Goal: Information Seeking & Learning: Learn about a topic

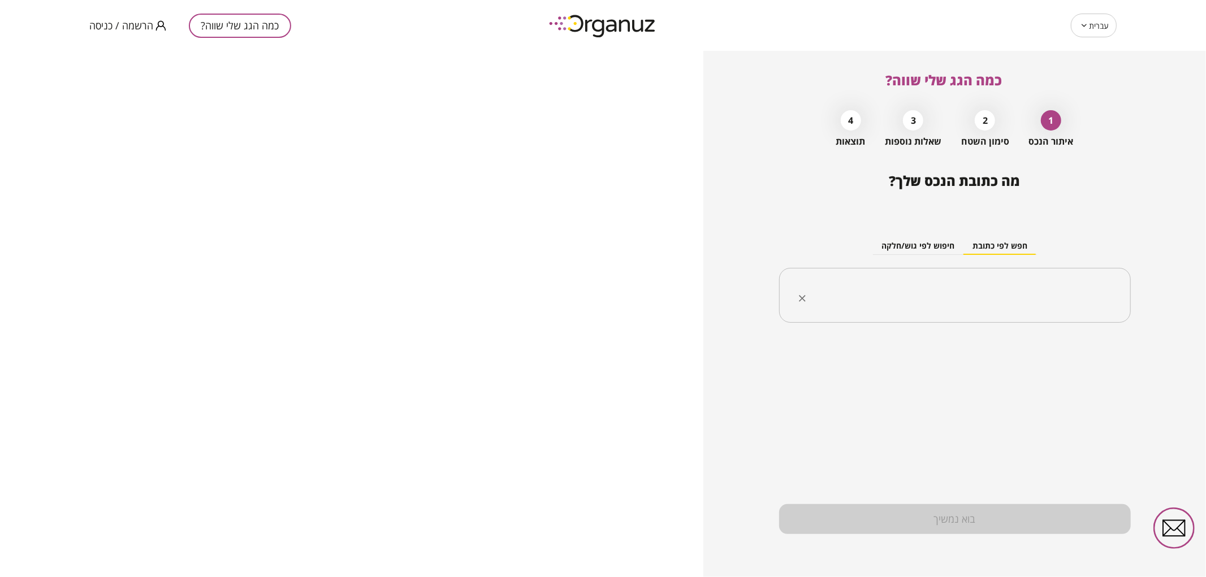
click at [901, 296] on input "text" at bounding box center [959, 296] width 316 height 28
click at [1013, 296] on input "text" at bounding box center [959, 296] width 316 height 28
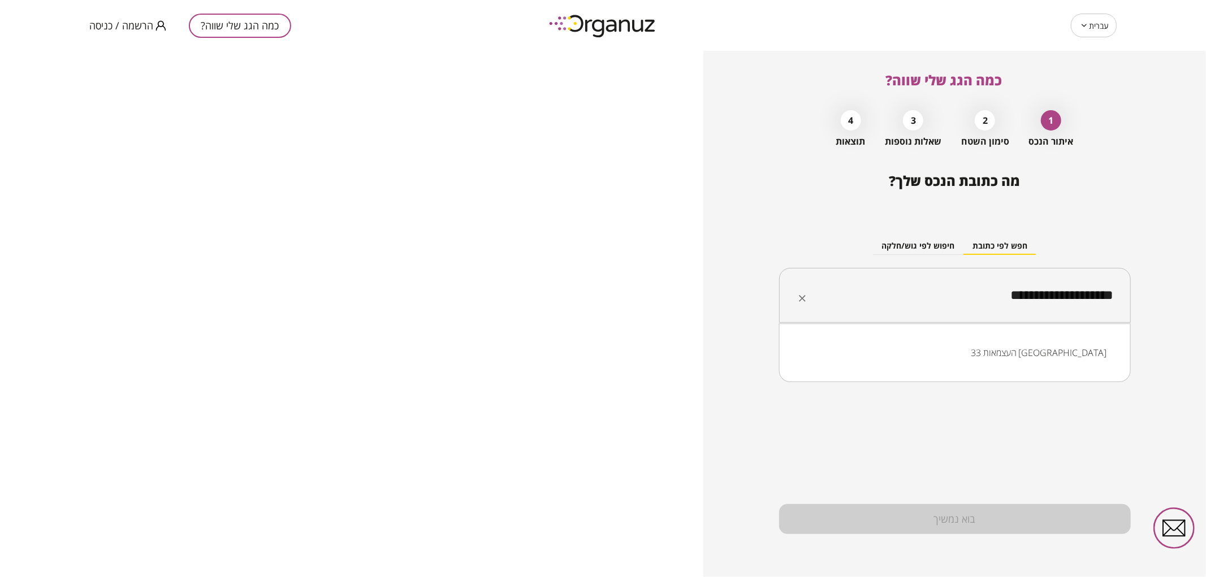
click at [1032, 349] on li "העצמאות 33 [GEOGRAPHIC_DATA]" at bounding box center [955, 353] width 322 height 20
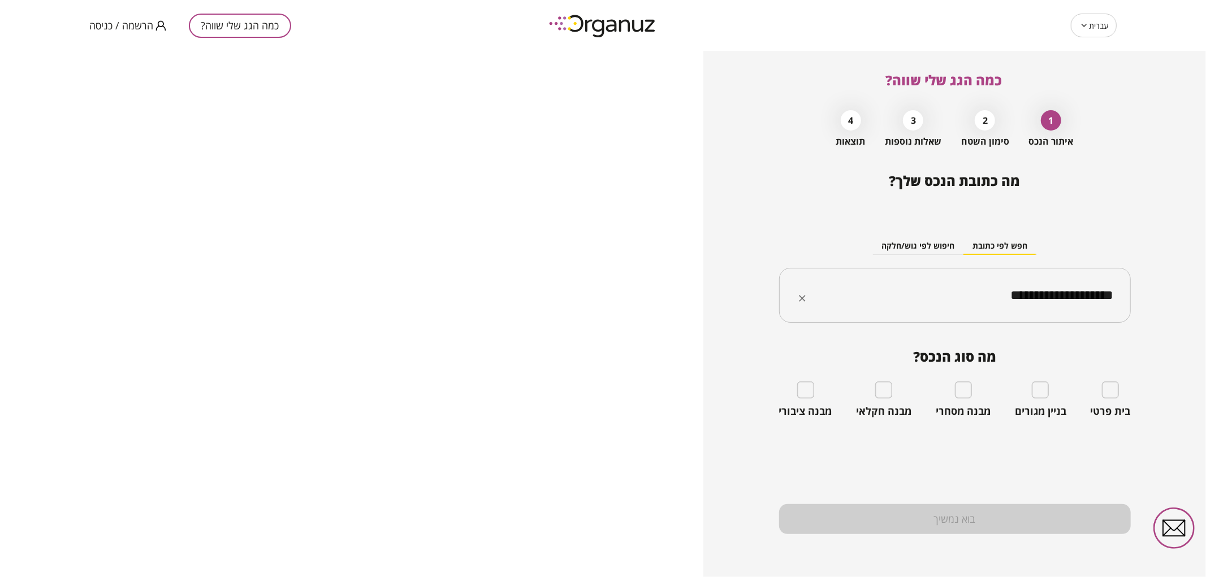
type input "**********"
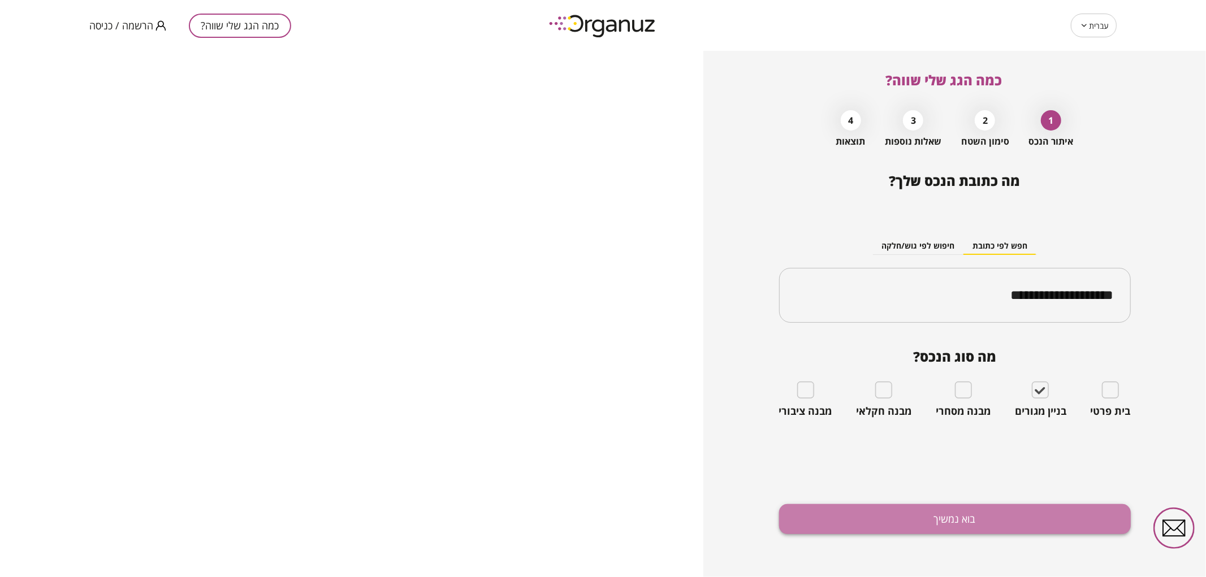
click at [1049, 522] on button "בוא נמשיך" at bounding box center [955, 519] width 352 height 30
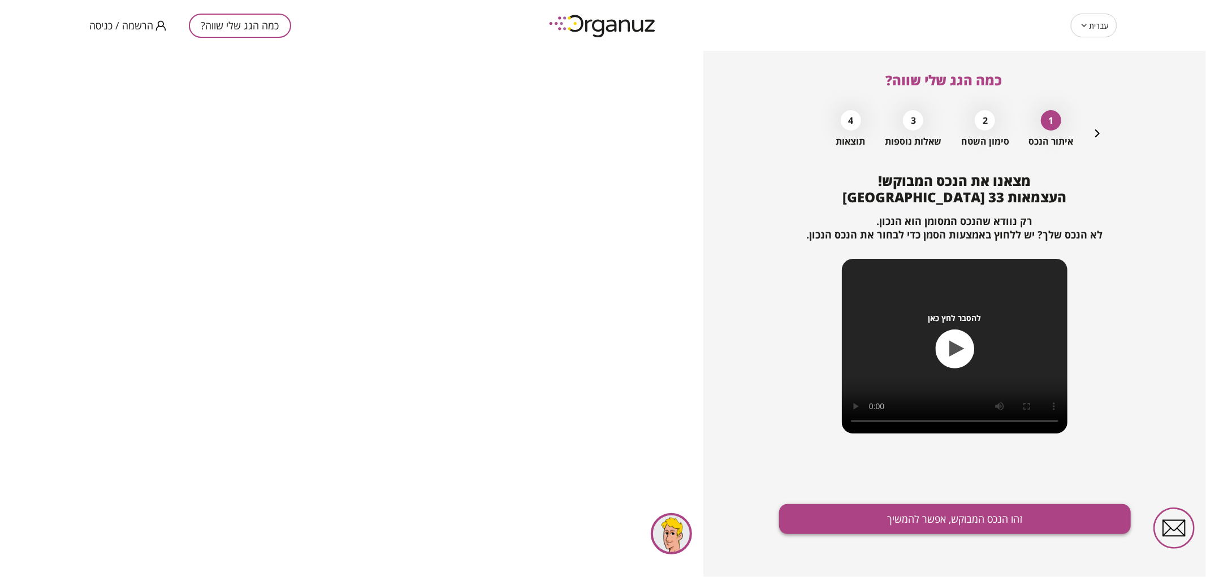
click at [1004, 524] on button "זהו הנכס המבוקש, אפשר להמשיך" at bounding box center [955, 519] width 352 height 30
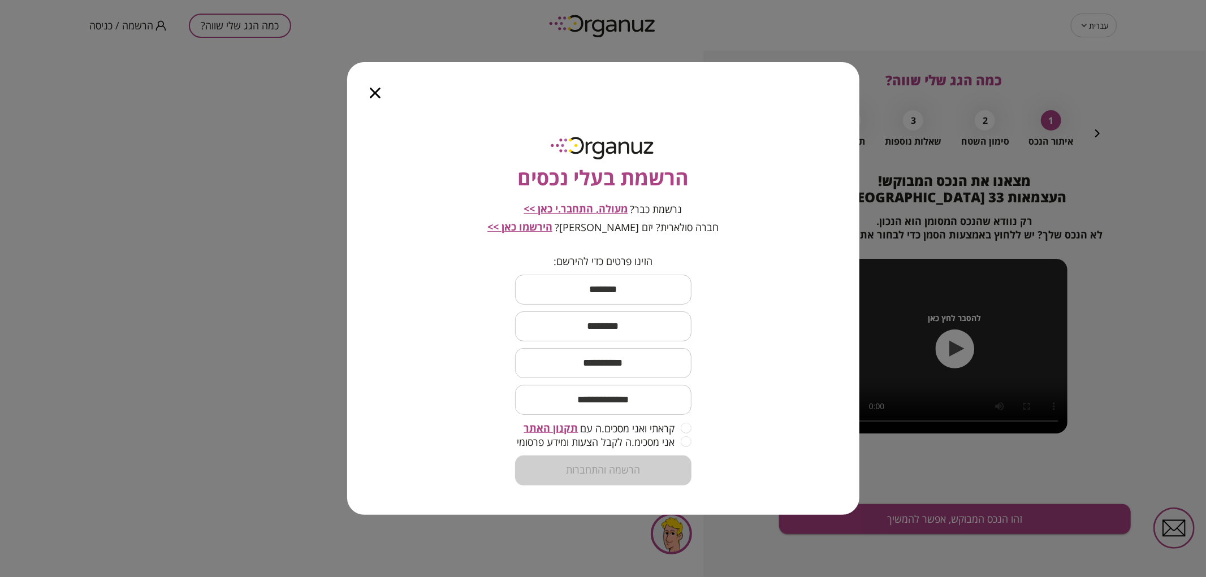
click at [603, 212] on span "מעולה, התחבר.י כאן >>" at bounding box center [576, 209] width 104 height 14
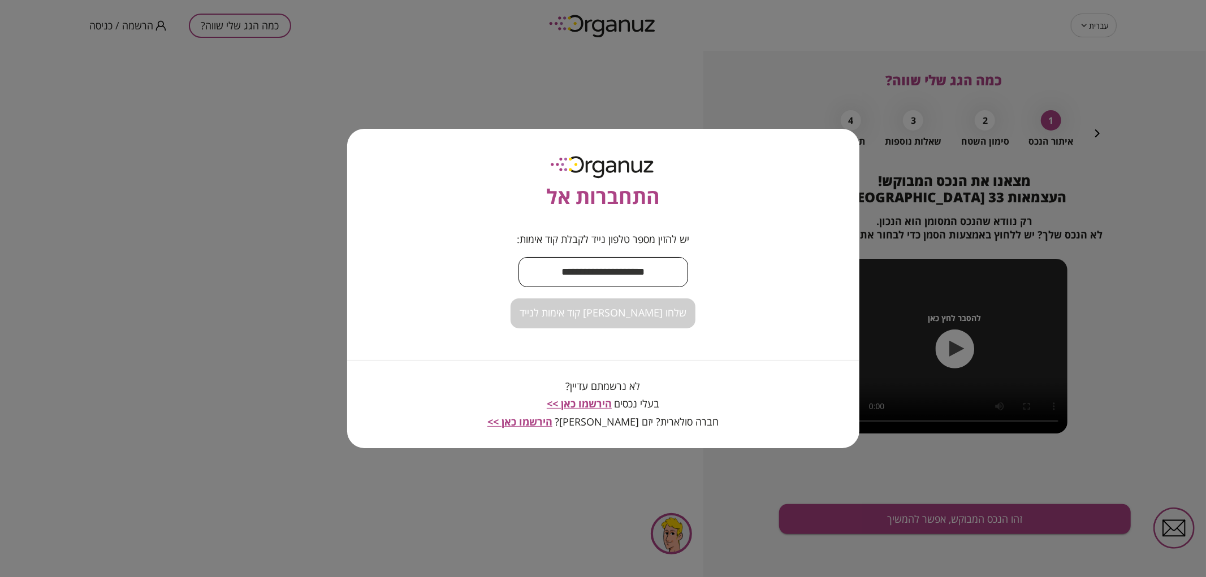
click at [619, 275] on input "text" at bounding box center [603, 272] width 170 height 33
type input "**********"
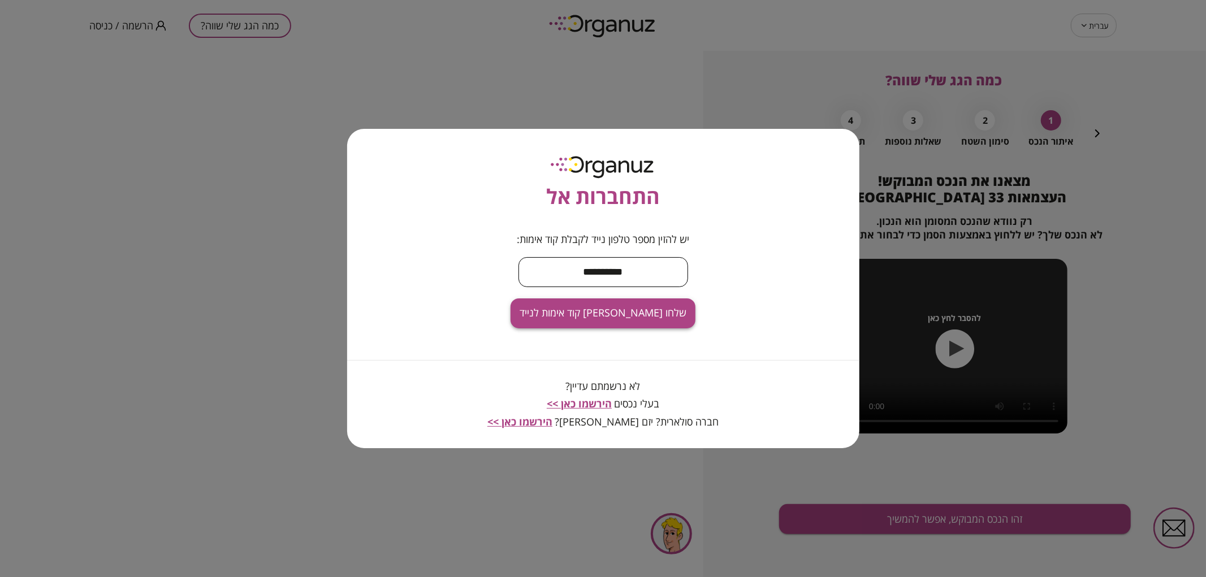
click at [630, 314] on span "שלחו [PERSON_NAME] קוד אימות לנייד" at bounding box center [603, 313] width 167 height 12
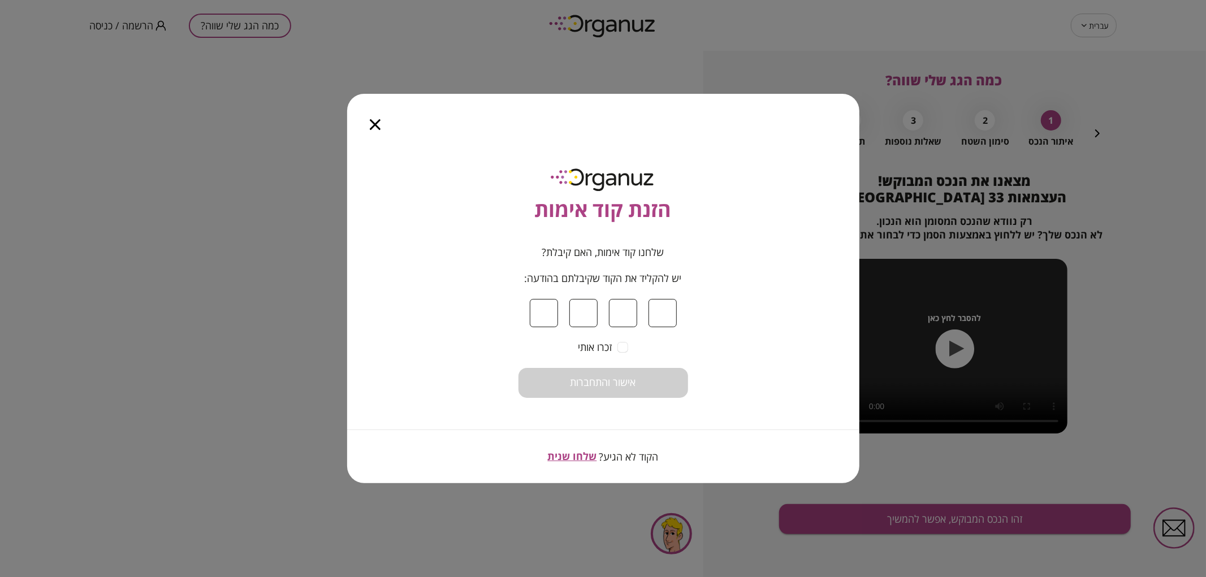
type input "*"
click at [577, 383] on span "אישור והתחברות" at bounding box center [603, 383] width 66 height 12
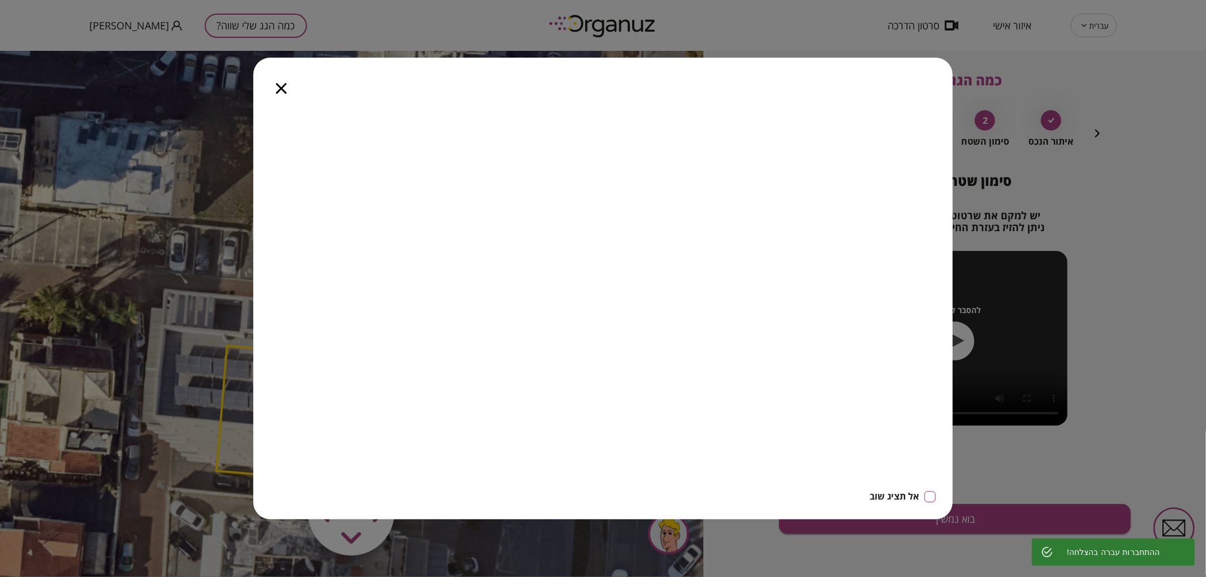
click at [275, 88] on div at bounding box center [281, 81] width 56 height 47
click at [279, 88] on icon "button" at bounding box center [281, 88] width 11 height 11
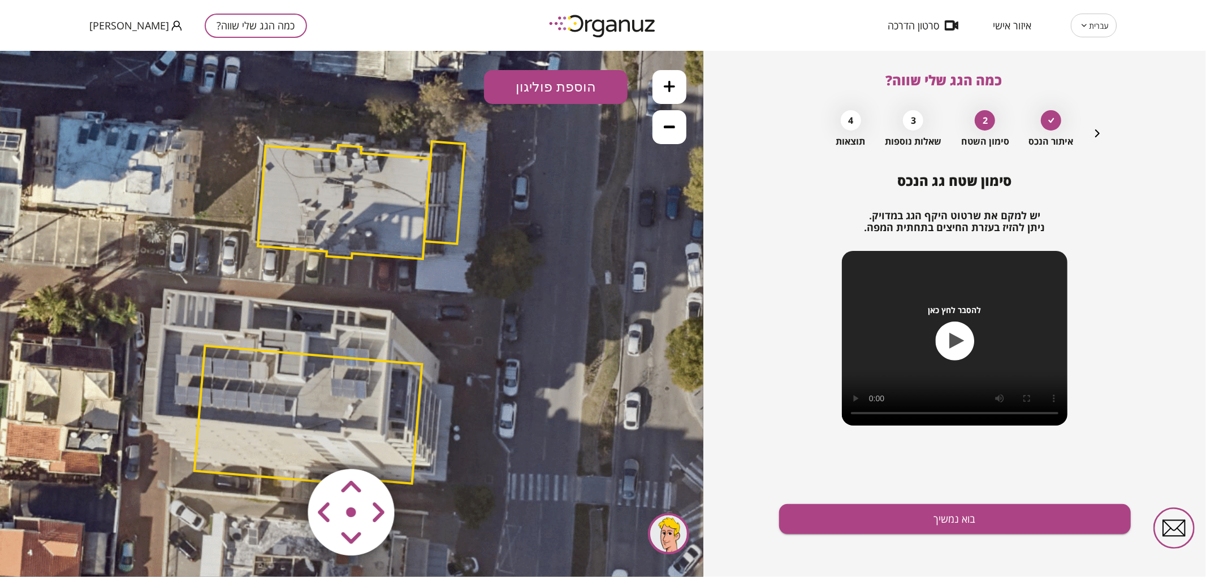
click at [284, 445] on area at bounding box center [284, 445] width 0 height 0
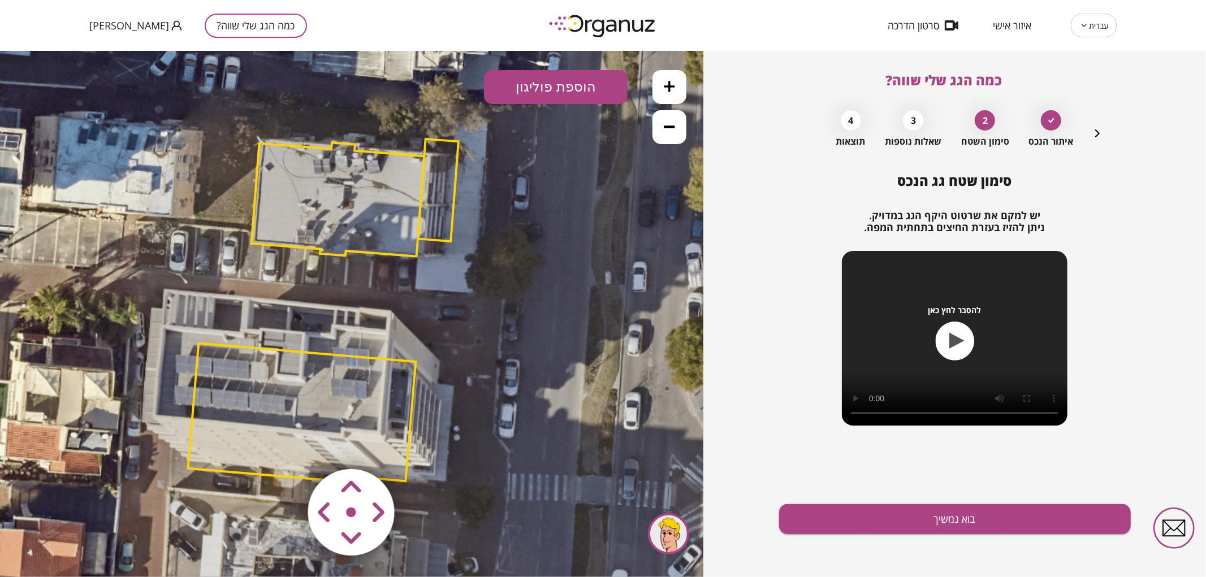
click at [284, 445] on area at bounding box center [284, 445] width 0 height 0
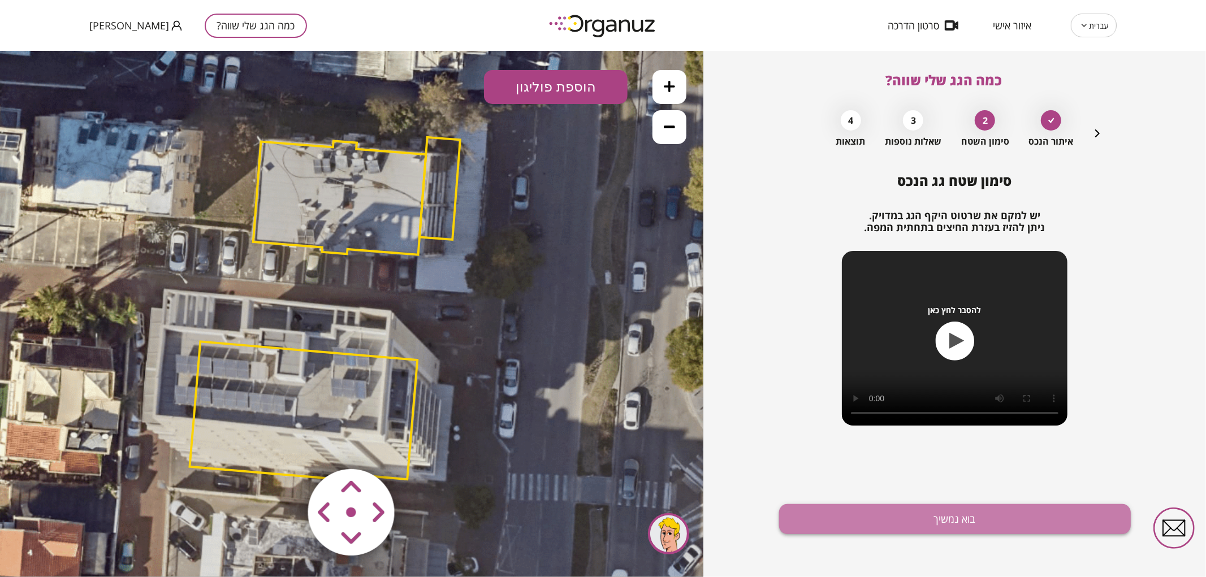
click at [857, 516] on button "בוא נמשיך" at bounding box center [955, 519] width 352 height 30
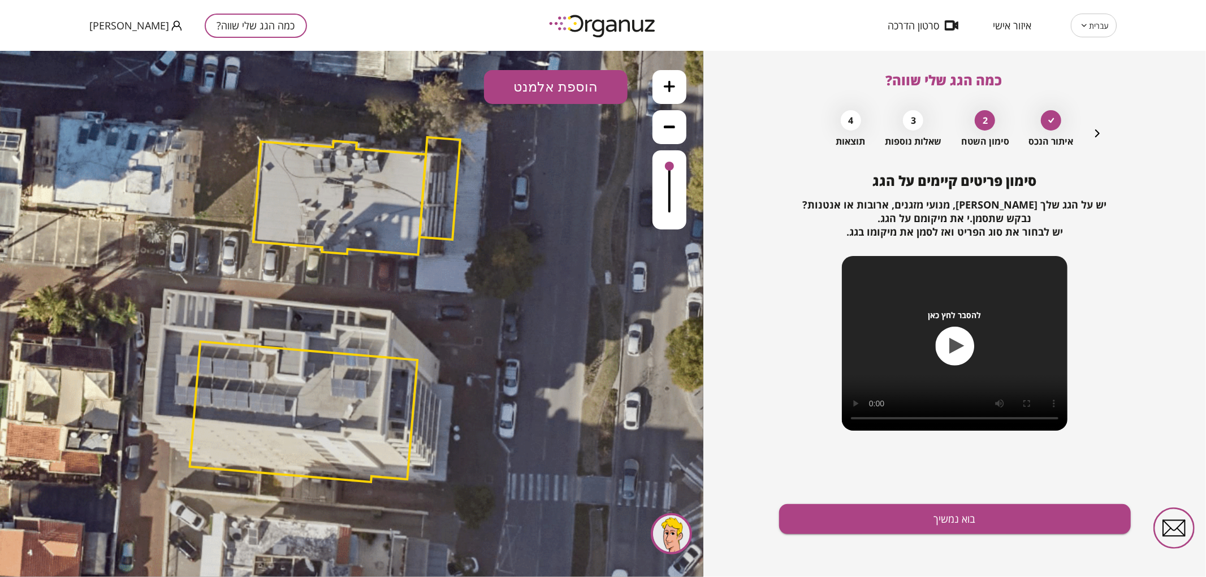
click at [857, 516] on button "בוא נמשיך" at bounding box center [955, 519] width 352 height 30
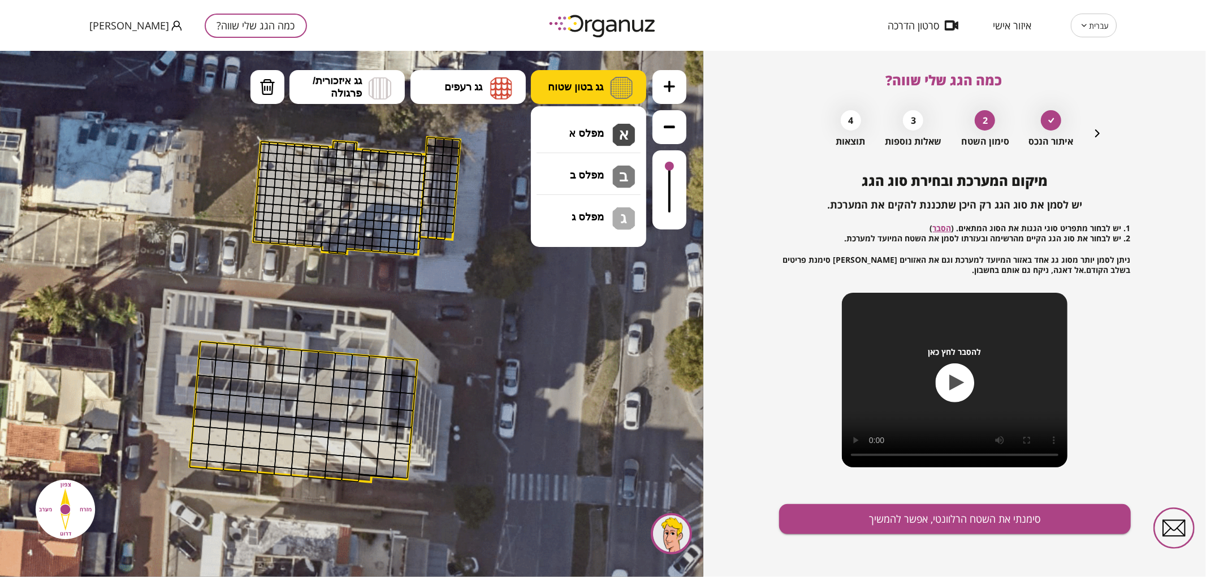
click at [566, 93] on button "גג בטון שטוח" at bounding box center [588, 87] width 115 height 34
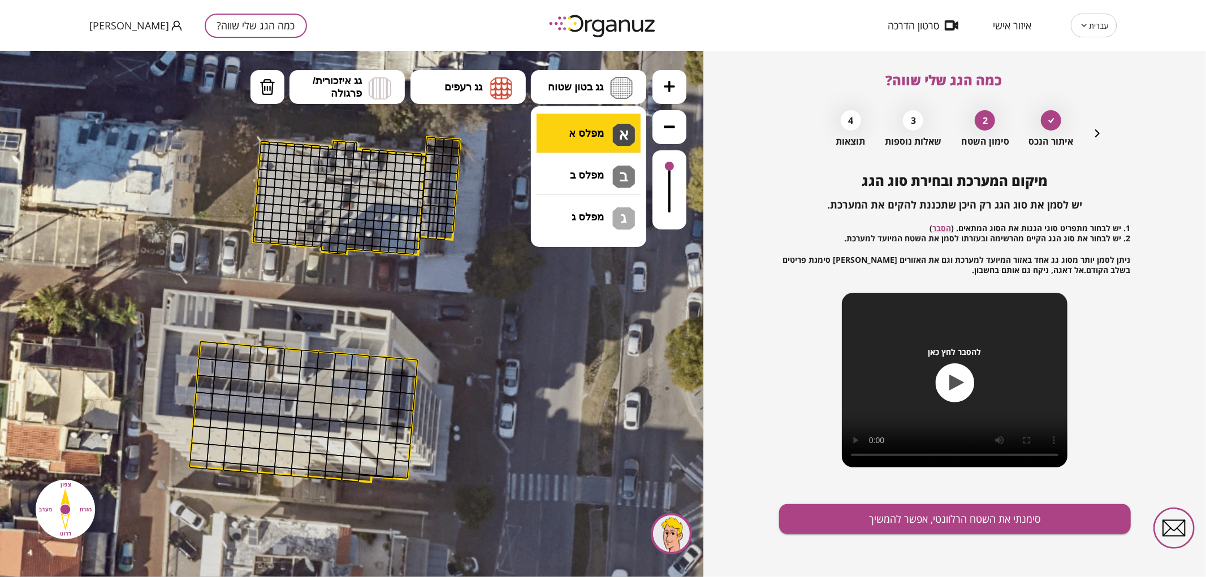
click at [559, 128] on div ".st0 { fill: #FFFFFF; } 10" at bounding box center [351, 313] width 703 height 526
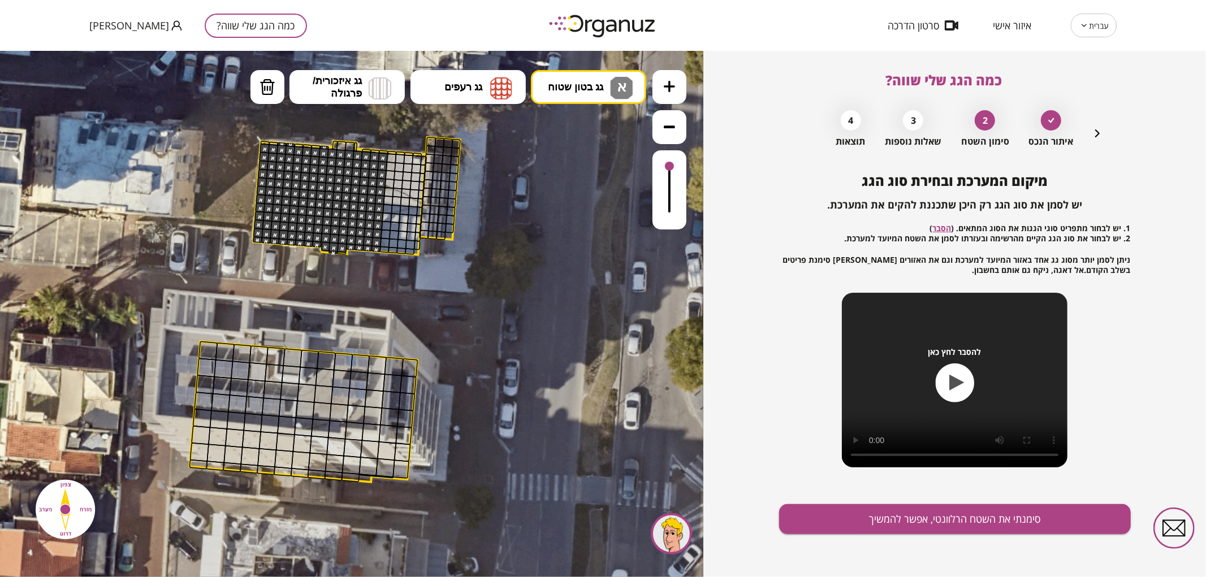
drag, startPoint x: 263, startPoint y: 145, endPoint x: 381, endPoint y: 154, distance: 117.9
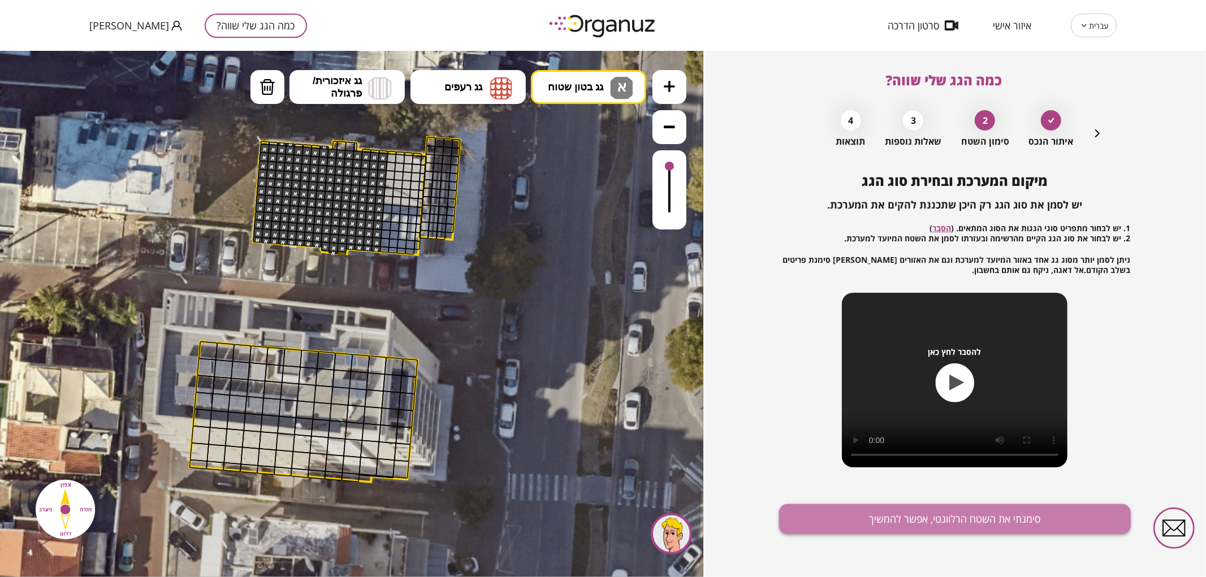
click at [979, 526] on button "סימנתי את השטח הרלוונטי, אפשר להמשיך" at bounding box center [955, 519] width 352 height 30
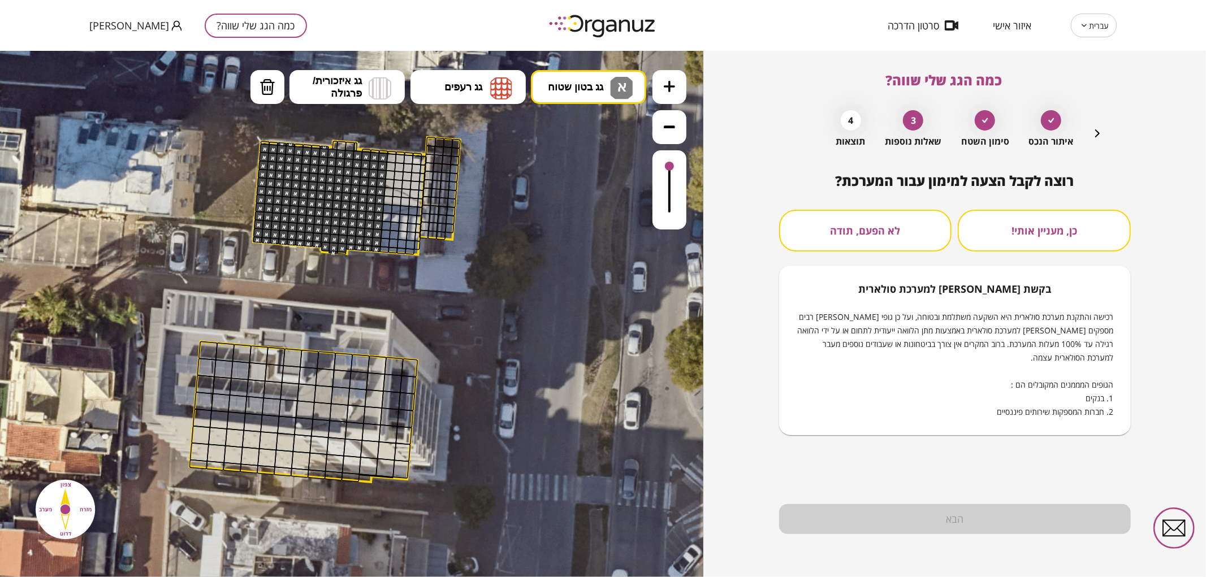
click at [860, 234] on button "לא הפעם, תודה" at bounding box center [865, 231] width 173 height 42
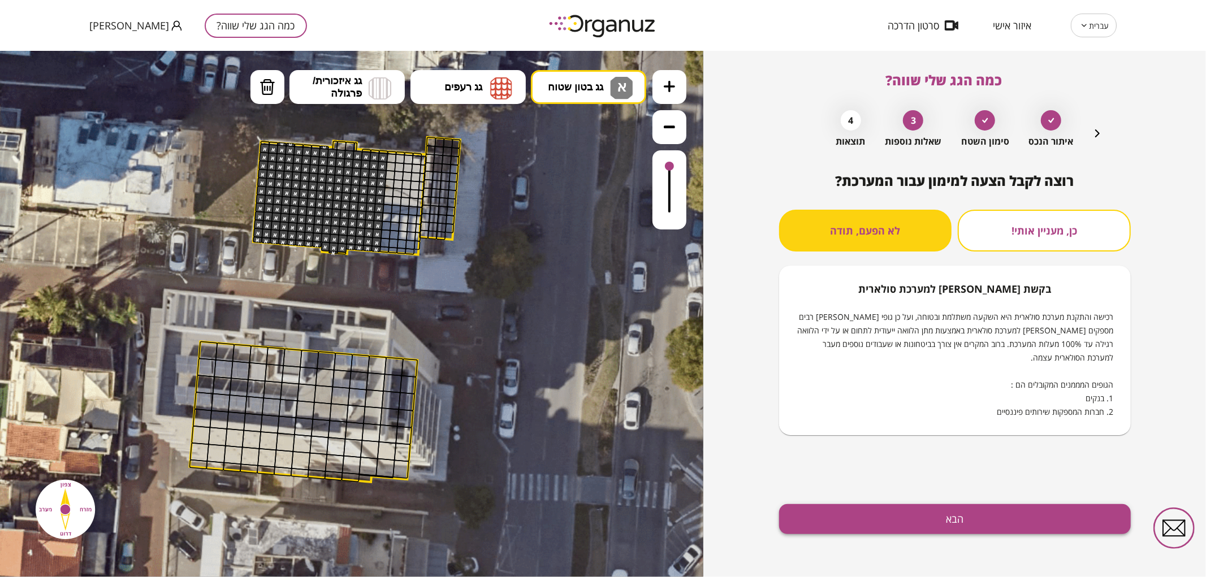
click at [1001, 525] on button "הבא" at bounding box center [955, 519] width 352 height 30
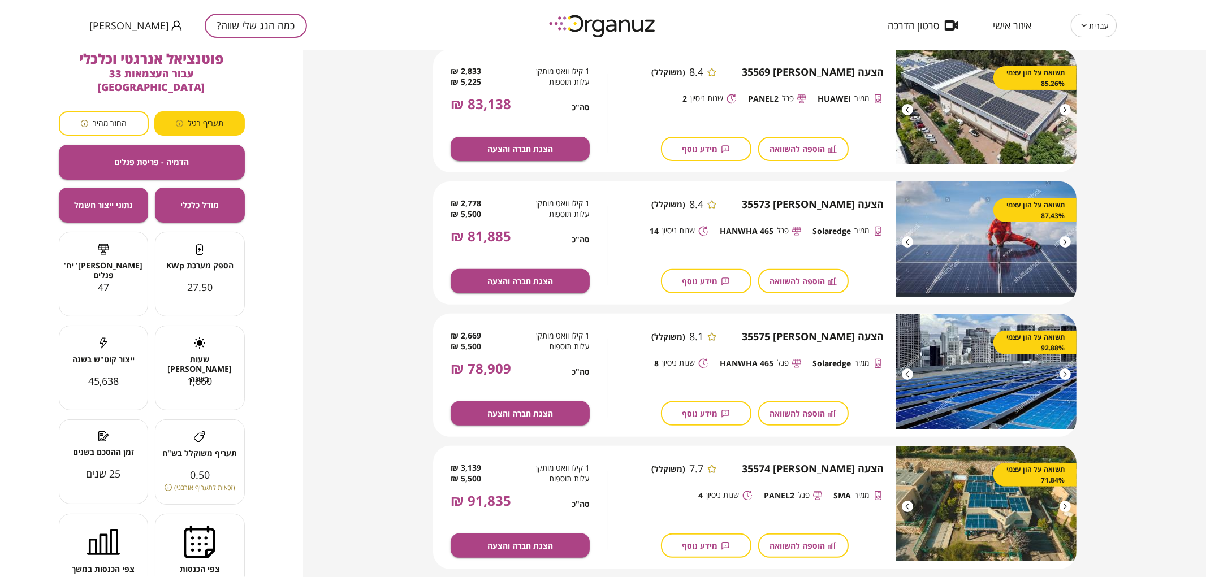
scroll to position [314, 0]
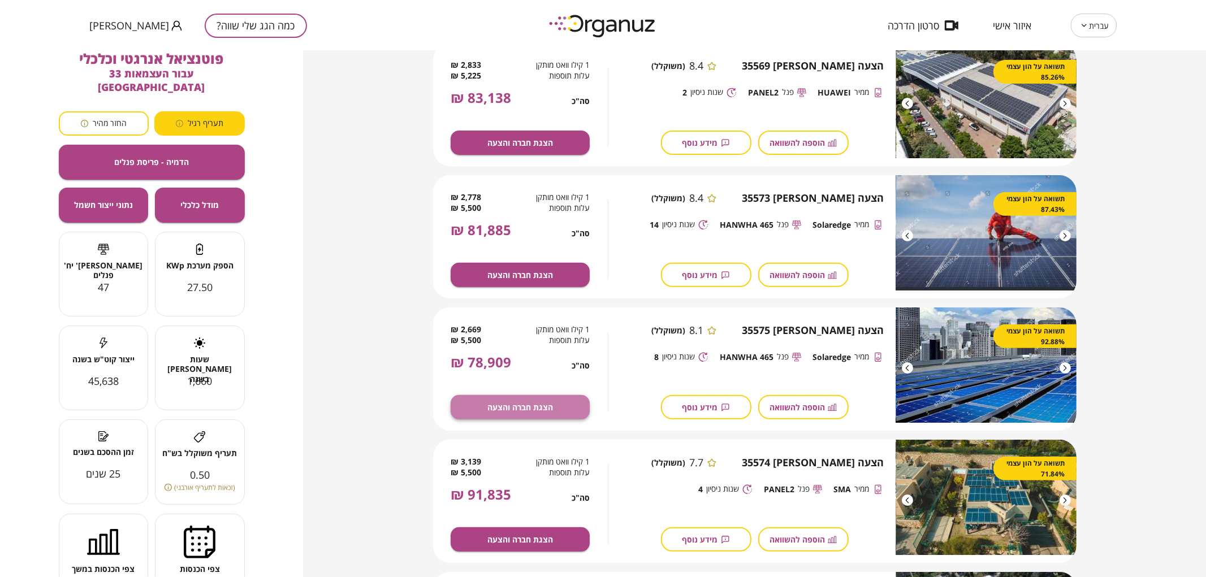
click at [529, 405] on span "הצגת חברה והצעה" at bounding box center [520, 408] width 66 height 10
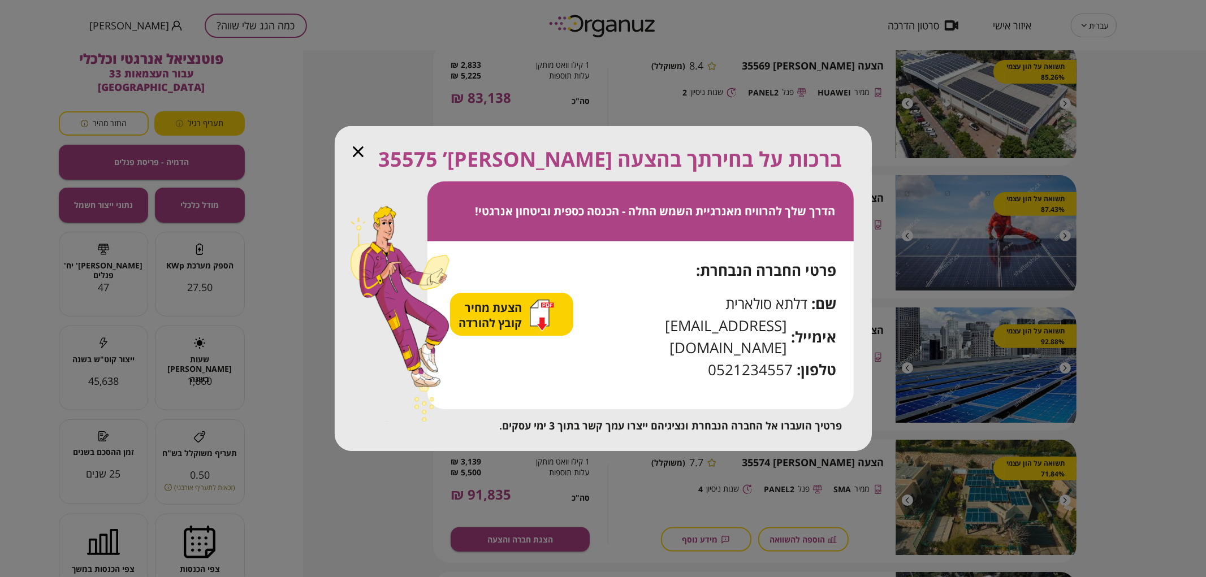
click at [362, 157] on icon "button" at bounding box center [358, 151] width 11 height 11
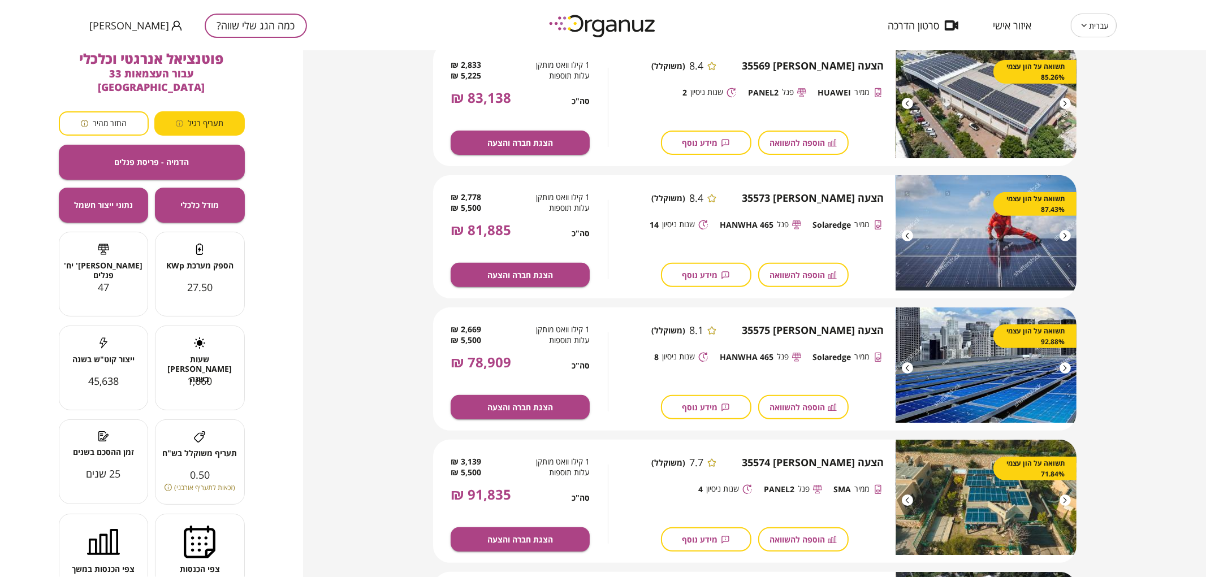
click at [107, 27] on span "[PERSON_NAME]" at bounding box center [129, 25] width 80 height 11
click at [107, 52] on li "התנתק" at bounding box center [111, 47] width 44 height 20
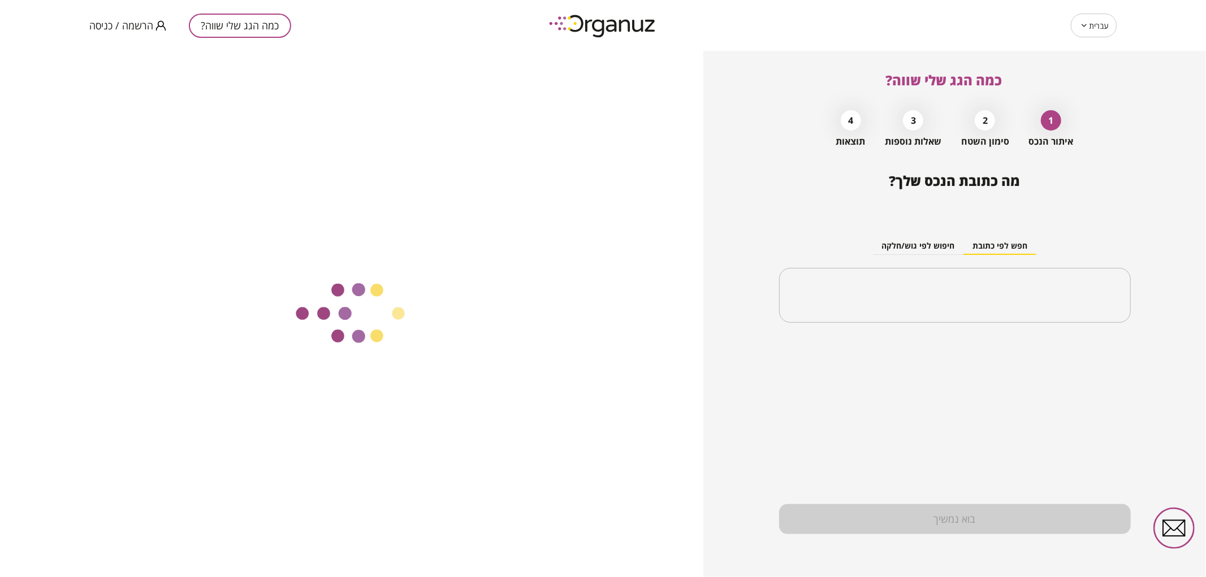
click at [118, 28] on span "הרשמה / כניסה" at bounding box center [121, 25] width 64 height 11
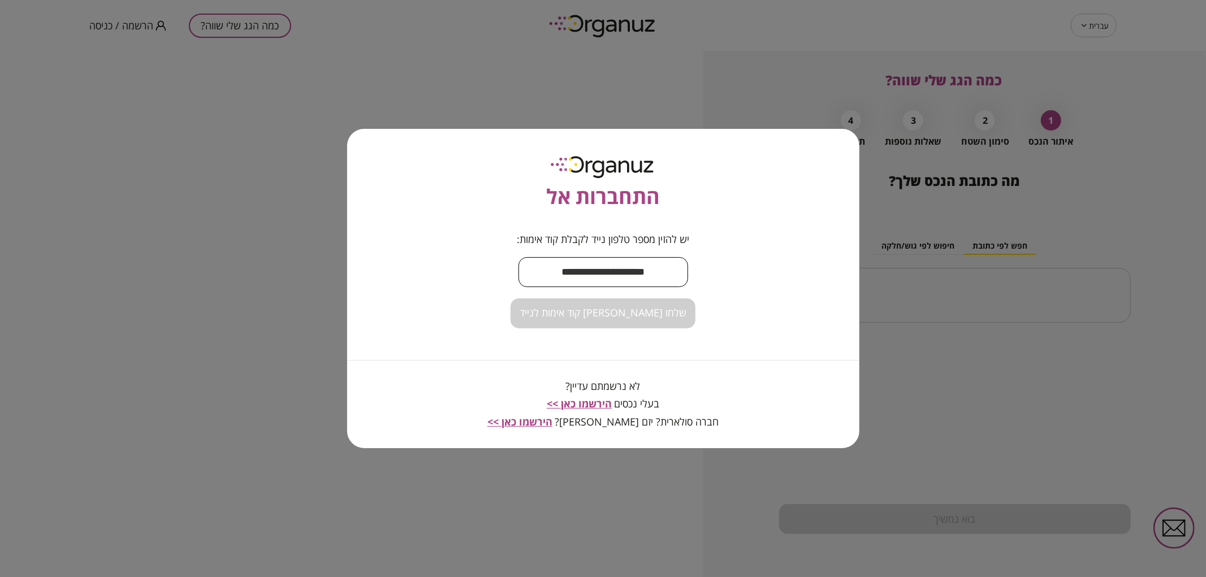
click at [662, 274] on input "text" at bounding box center [603, 272] width 170 height 33
type input "*"
drag, startPoint x: 655, startPoint y: 266, endPoint x: 520, endPoint y: 283, distance: 135.7
click at [520, 283] on input "**********" at bounding box center [603, 272] width 170 height 33
click at [664, 281] on input "**********" at bounding box center [603, 272] width 170 height 33
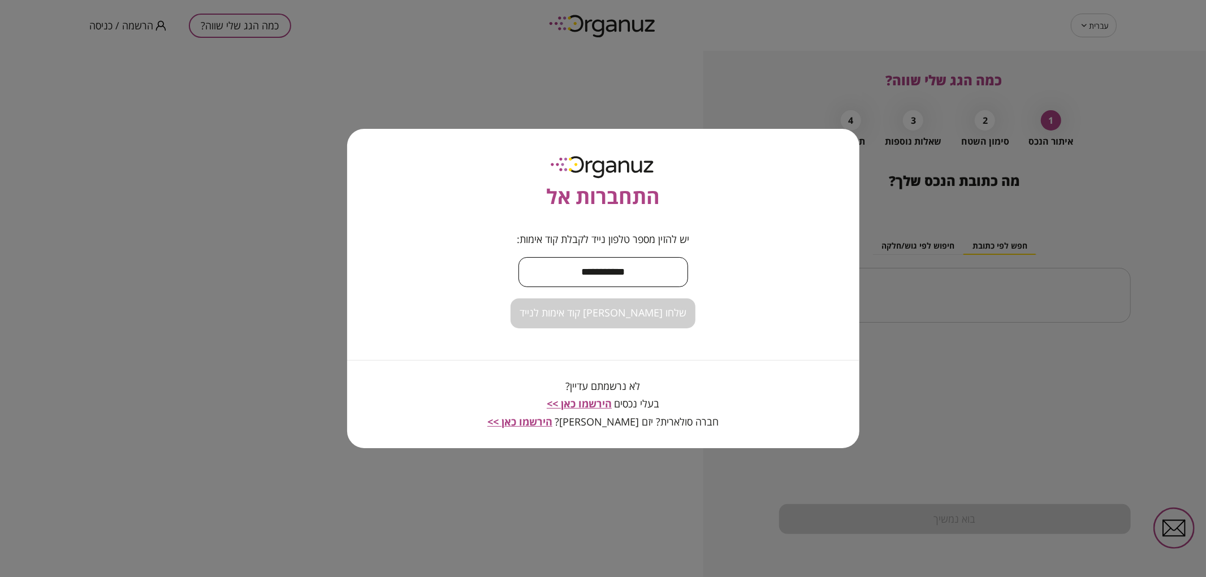
click at [664, 281] on input "**********" at bounding box center [603, 272] width 170 height 33
type input "**********"
click at [663, 338] on div "**********" at bounding box center [603, 289] width 512 height 320
click at [630, 300] on button "שלחו [PERSON_NAME] קוד אימות לנייד" at bounding box center [603, 314] width 185 height 30
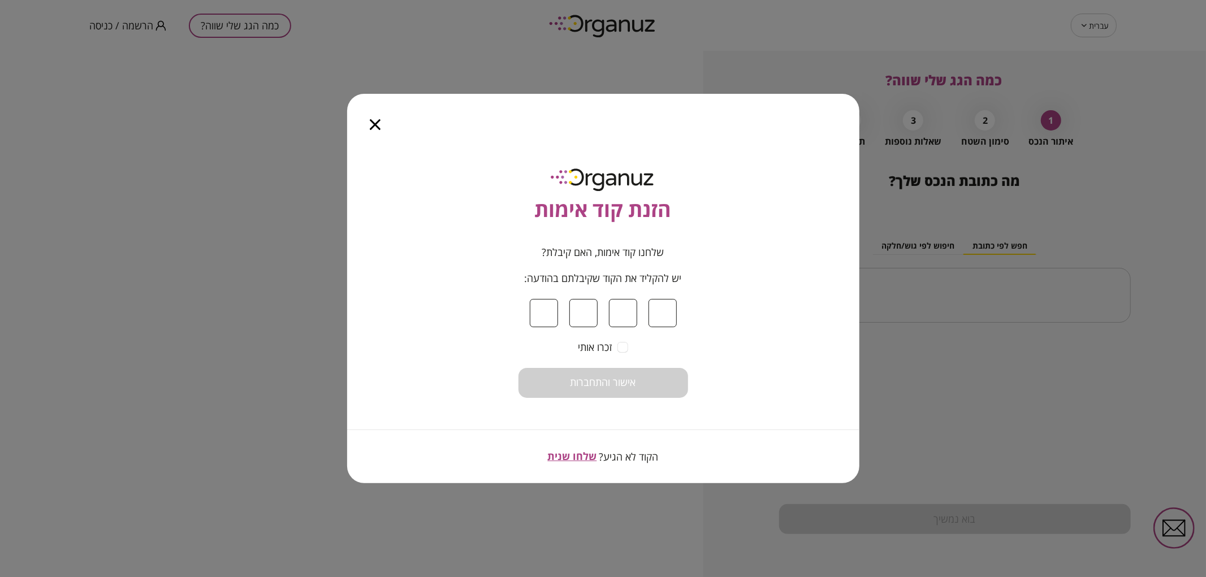
type input "*"
click at [645, 386] on button "אישור והתחברות" at bounding box center [603, 383] width 170 height 30
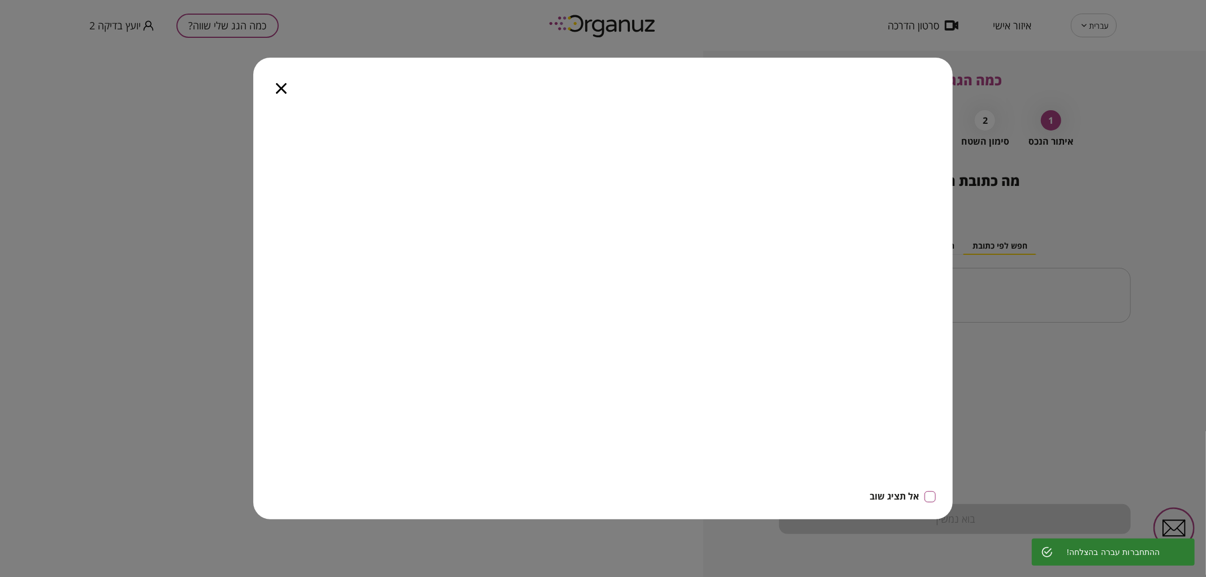
click at [282, 91] on icon "button" at bounding box center [281, 88] width 11 height 11
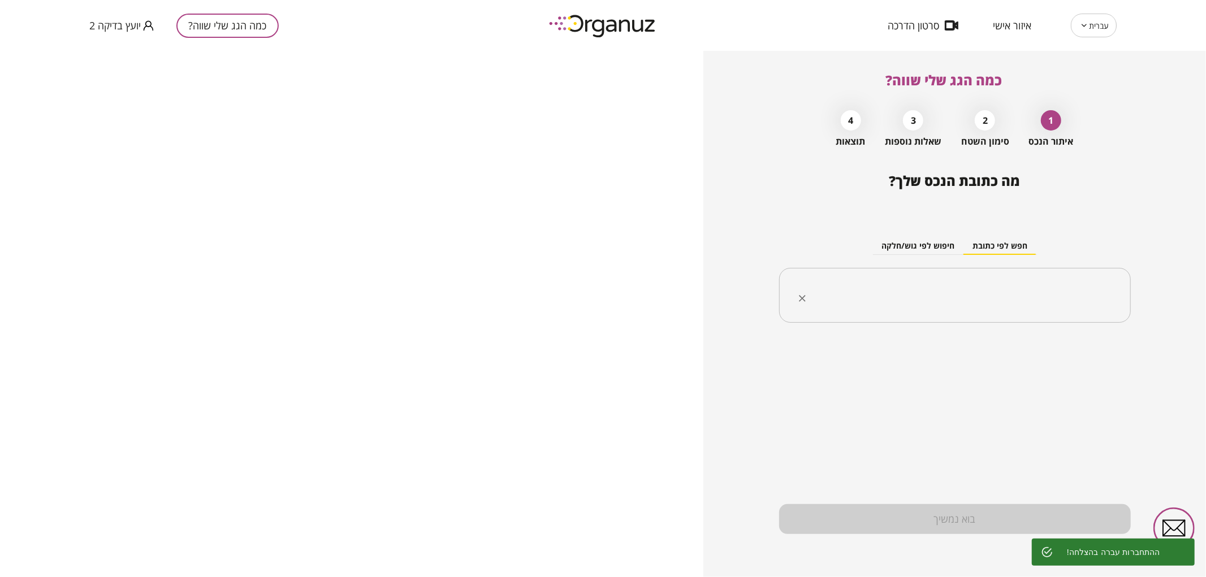
click at [1040, 322] on div "​" at bounding box center [955, 295] width 352 height 55
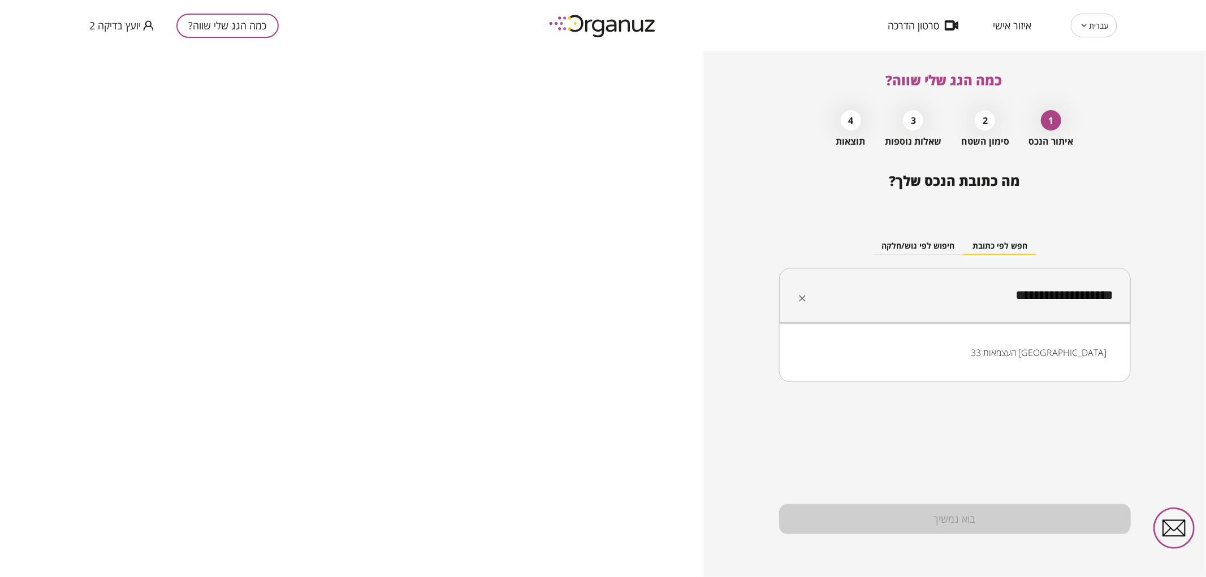
click at [1043, 338] on ul "העצמאות 33 [GEOGRAPHIC_DATA]" at bounding box center [955, 352] width 322 height 29
click at [1047, 348] on li "העצמאות 33 [GEOGRAPHIC_DATA]" at bounding box center [955, 353] width 322 height 20
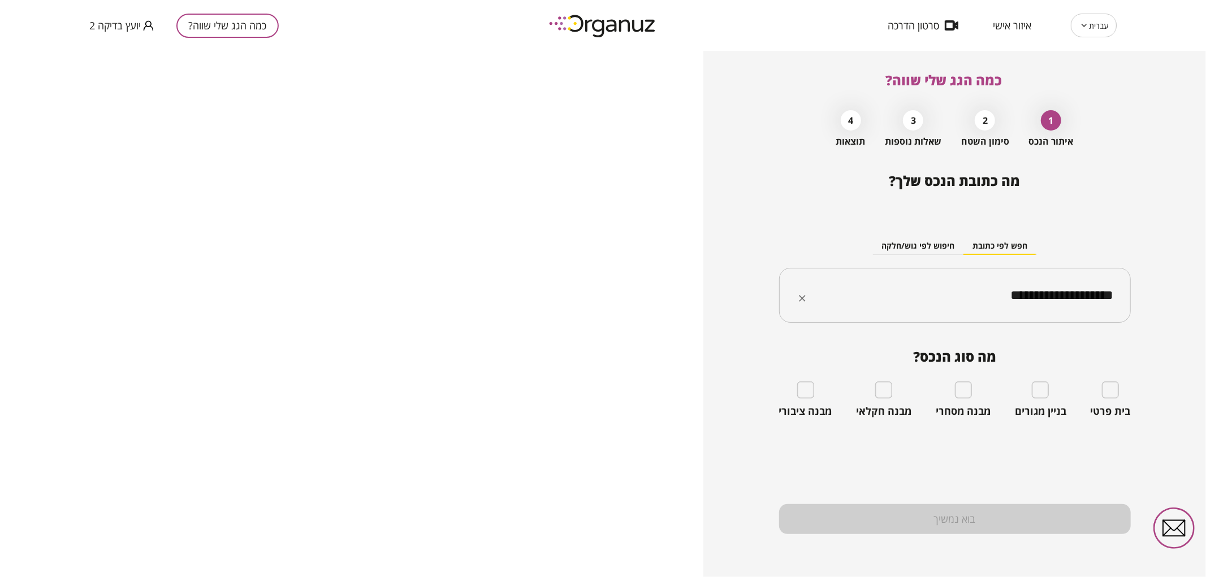
type input "**********"
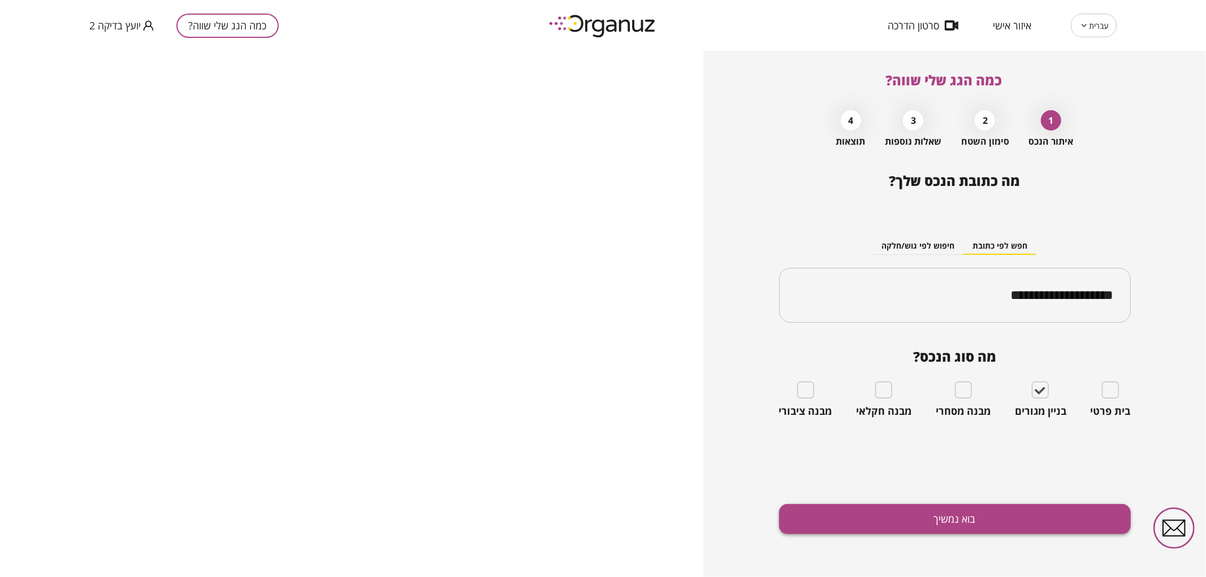
click at [1039, 525] on button "בוא נמשיך" at bounding box center [955, 519] width 352 height 30
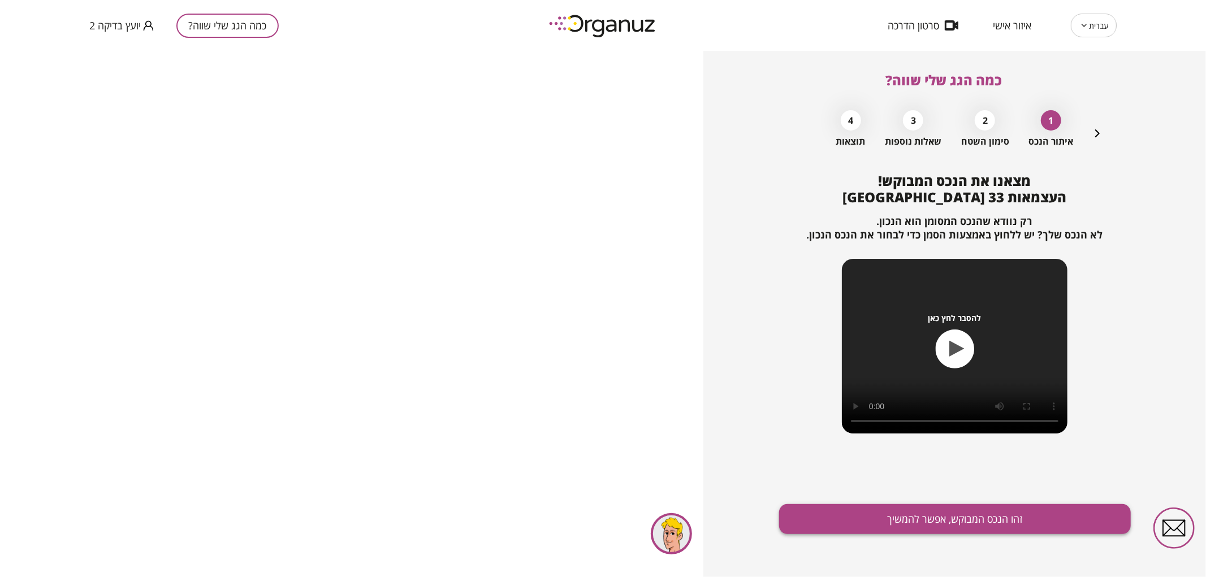
click at [914, 504] on button "זהו הנכס המבוקש, אפשר להמשיך" at bounding box center [955, 519] width 352 height 30
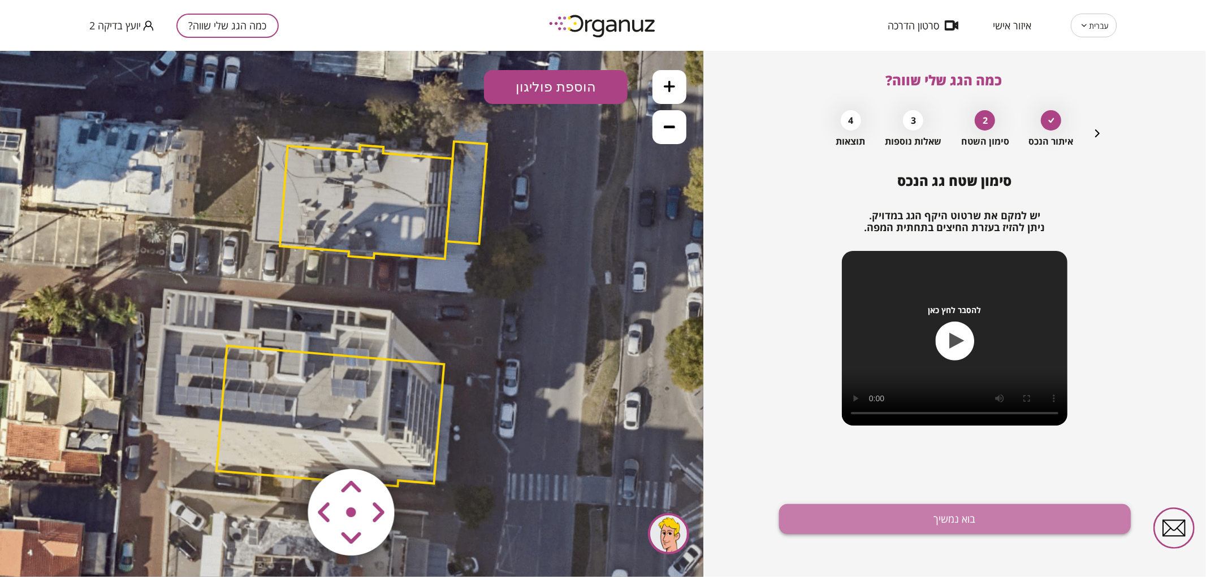
click at [910, 519] on button "בוא נמשיך" at bounding box center [955, 519] width 352 height 30
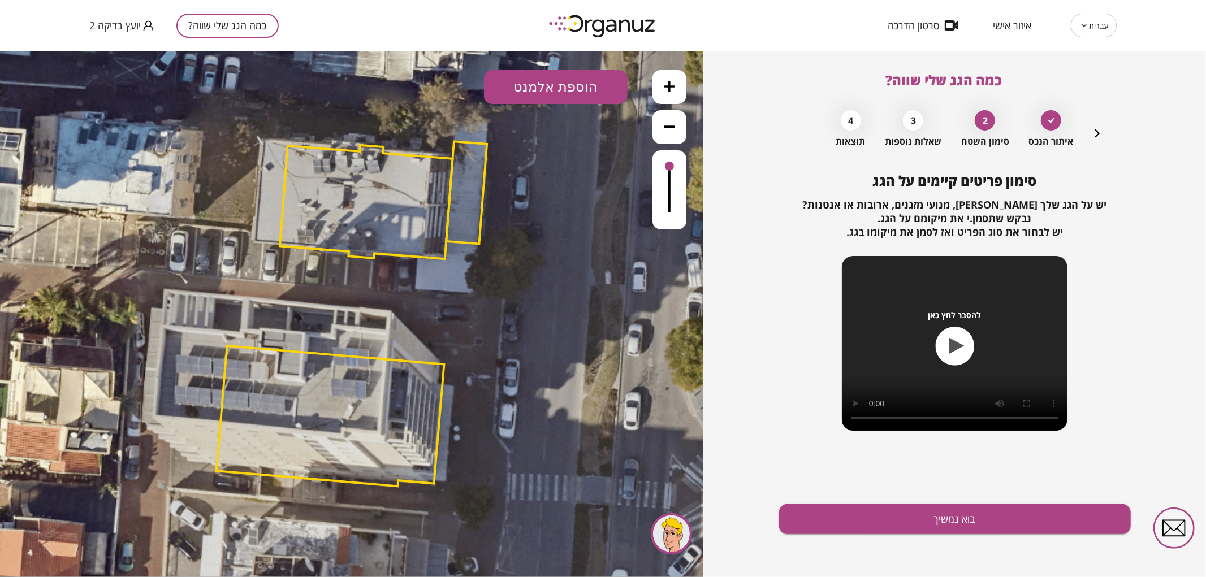
click at [911, 519] on button "בוא נמשיך" at bounding box center [955, 519] width 352 height 30
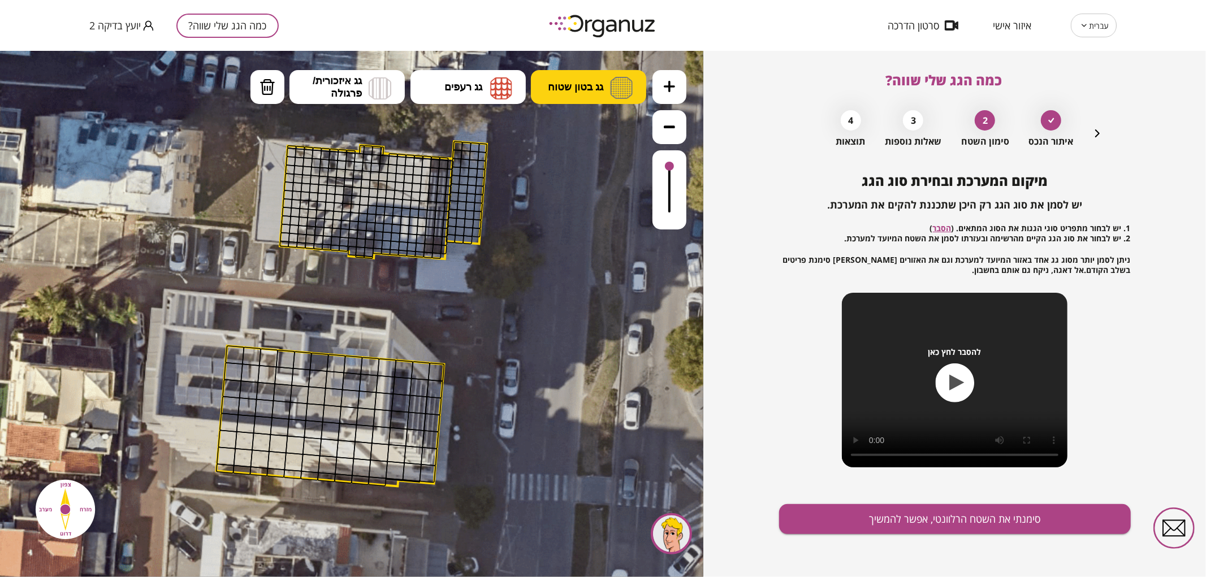
click at [568, 101] on button "גג בטון שטוח" at bounding box center [588, 87] width 115 height 34
click at [563, 128] on div ".st0 { fill: #FFFFFF; } 10" at bounding box center [351, 313] width 703 height 526
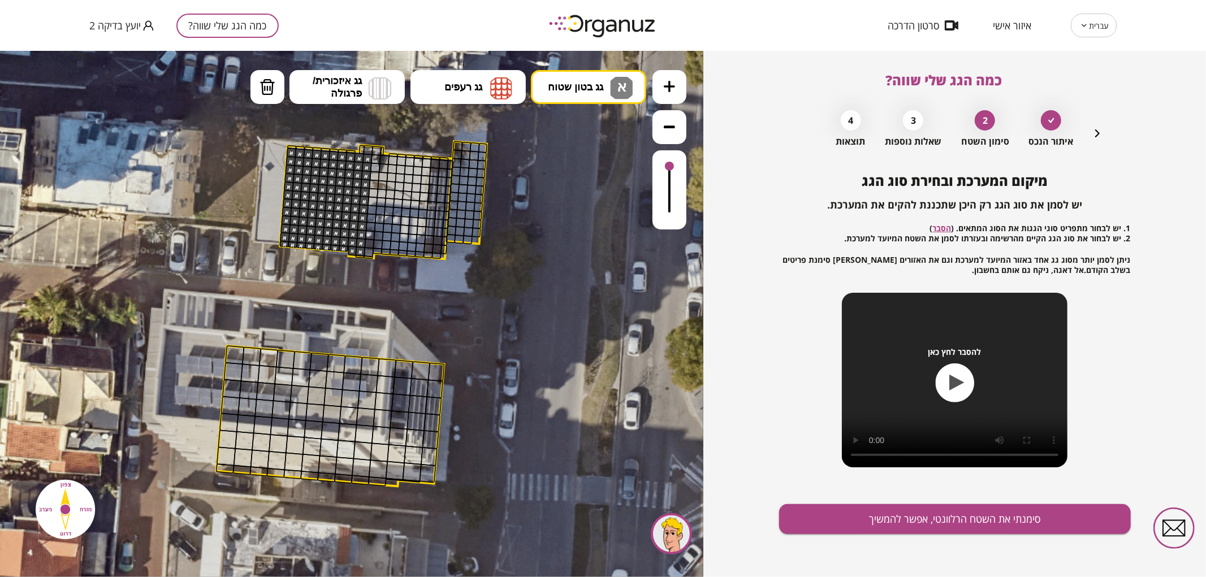
drag, startPoint x: 290, startPoint y: 147, endPoint x: 647, endPoint y: 340, distance: 405.8
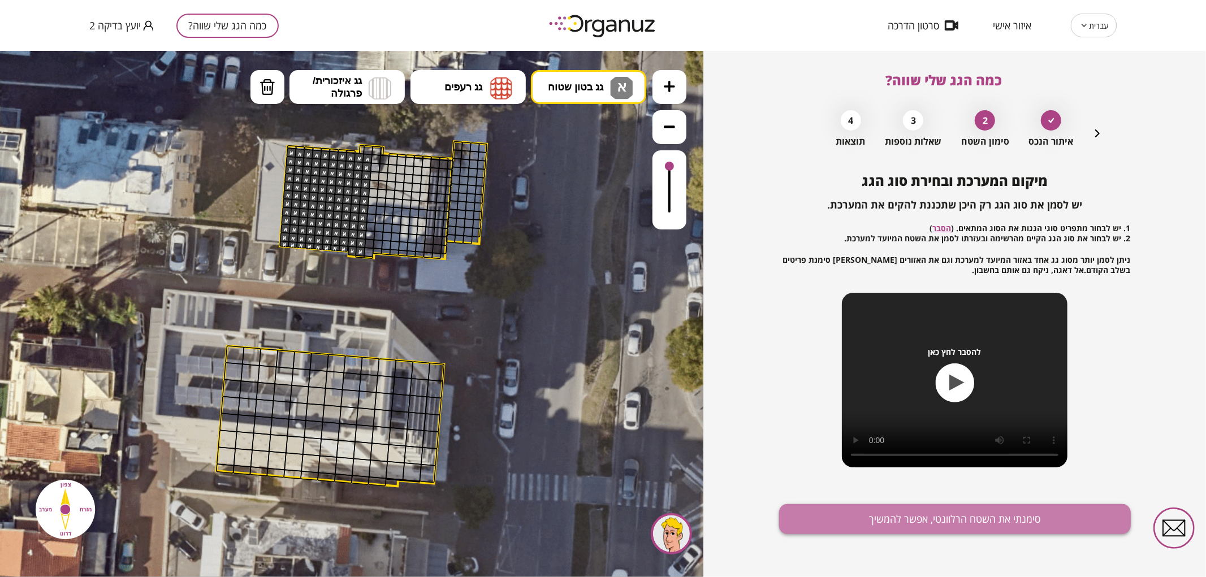
click at [1019, 516] on button "סימנתי את השטח הרלוונטי, אפשר להמשיך" at bounding box center [955, 519] width 352 height 30
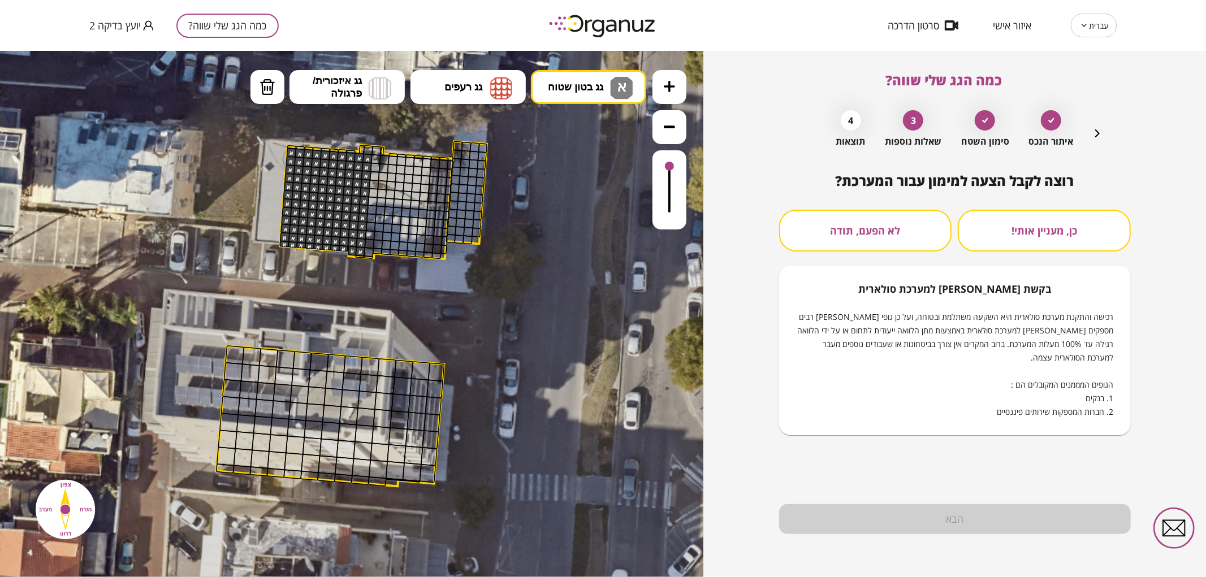
click at [881, 222] on button "לא הפעם, תודה" at bounding box center [865, 231] width 173 height 42
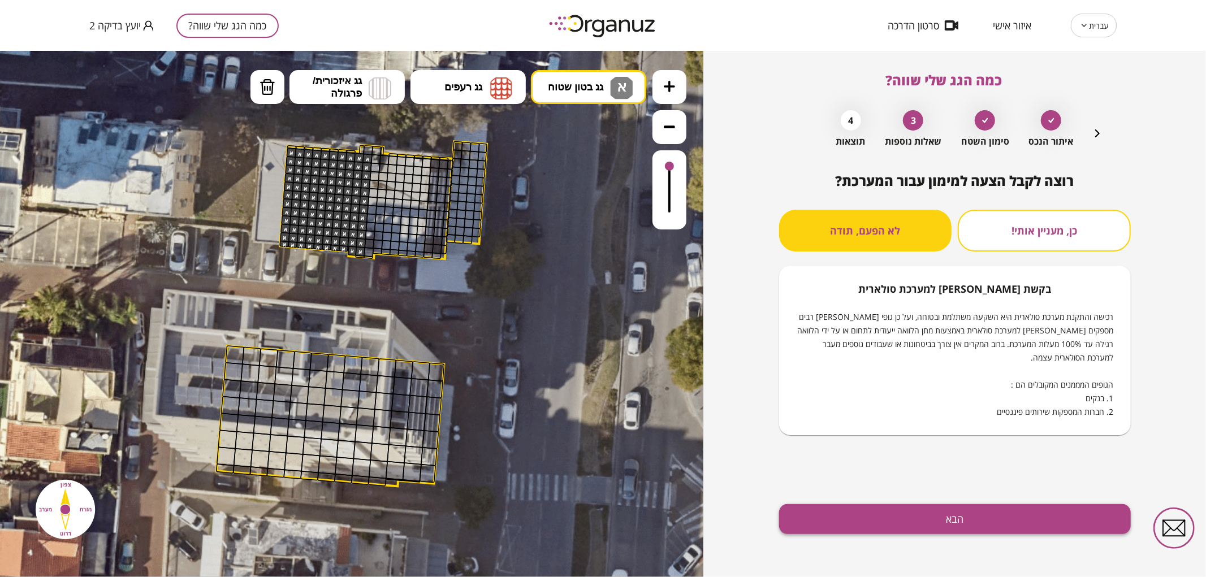
click at [912, 523] on button "הבא" at bounding box center [955, 519] width 352 height 30
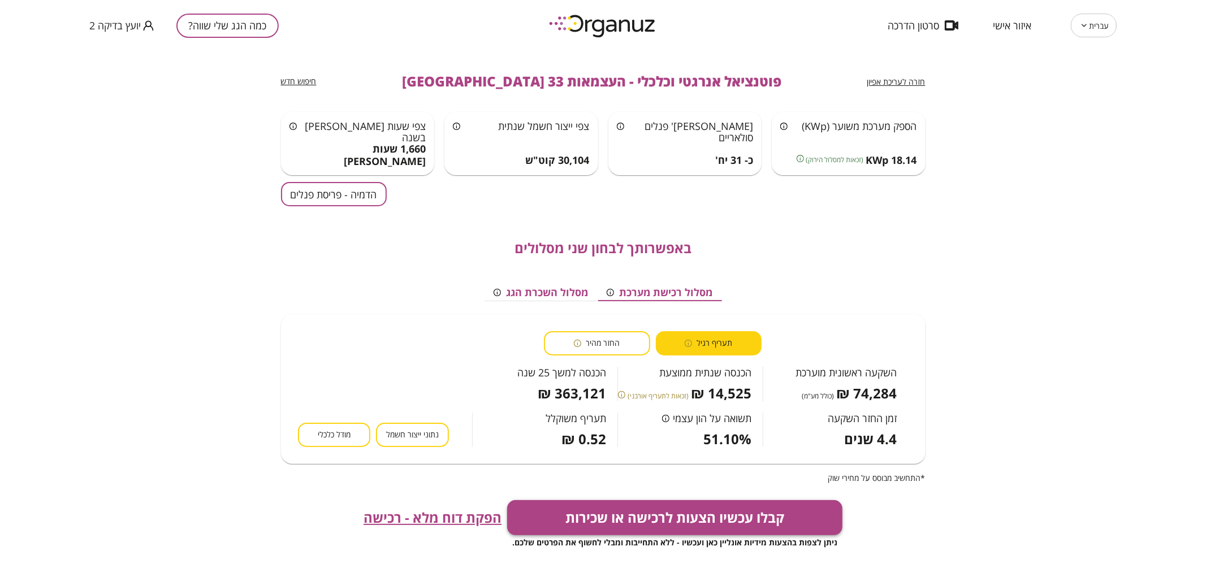
click at [568, 519] on button "קבלו עכשיו הצעות לרכישה או שכירות" at bounding box center [674, 517] width 335 height 35
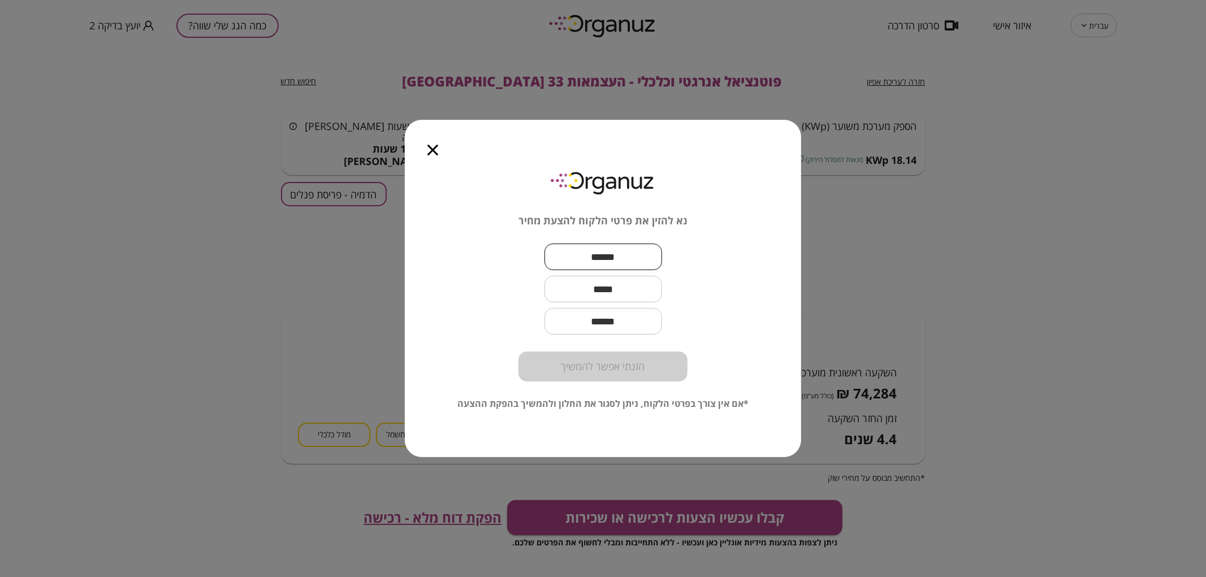
click at [582, 256] on input "text" at bounding box center [603, 256] width 118 height 33
type input "****"
click at [598, 297] on input "text" at bounding box center [603, 289] width 118 height 33
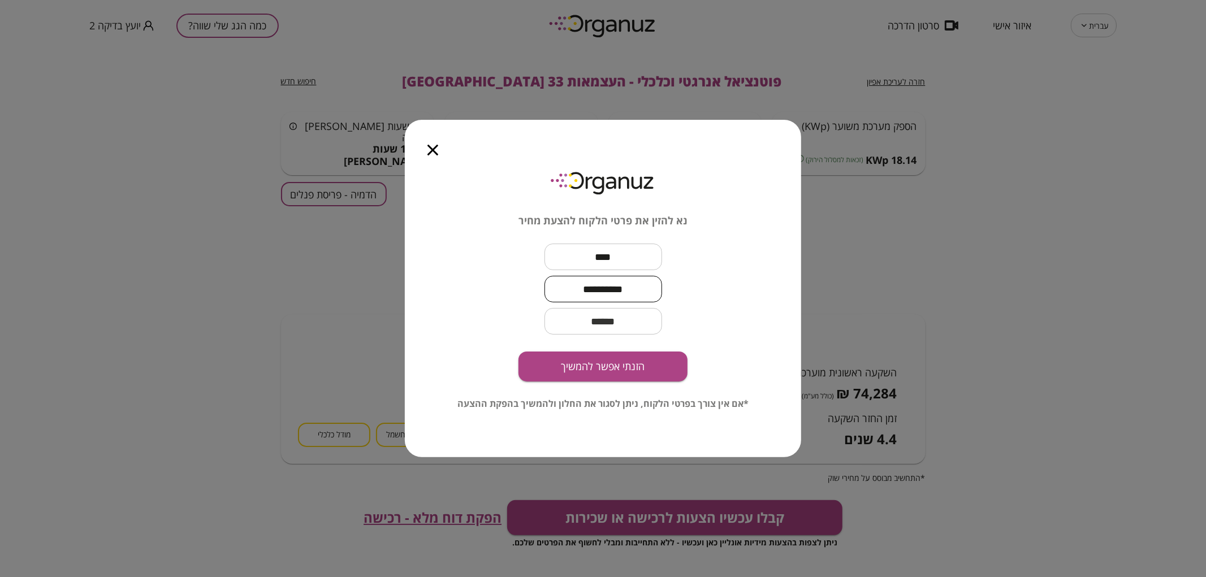
type input "**********"
click at [605, 326] on input "email" at bounding box center [603, 321] width 118 height 33
type input "*"
type input "*********"
click at [605, 366] on button "הזנתי אפשר להמשיך" at bounding box center [602, 367] width 169 height 30
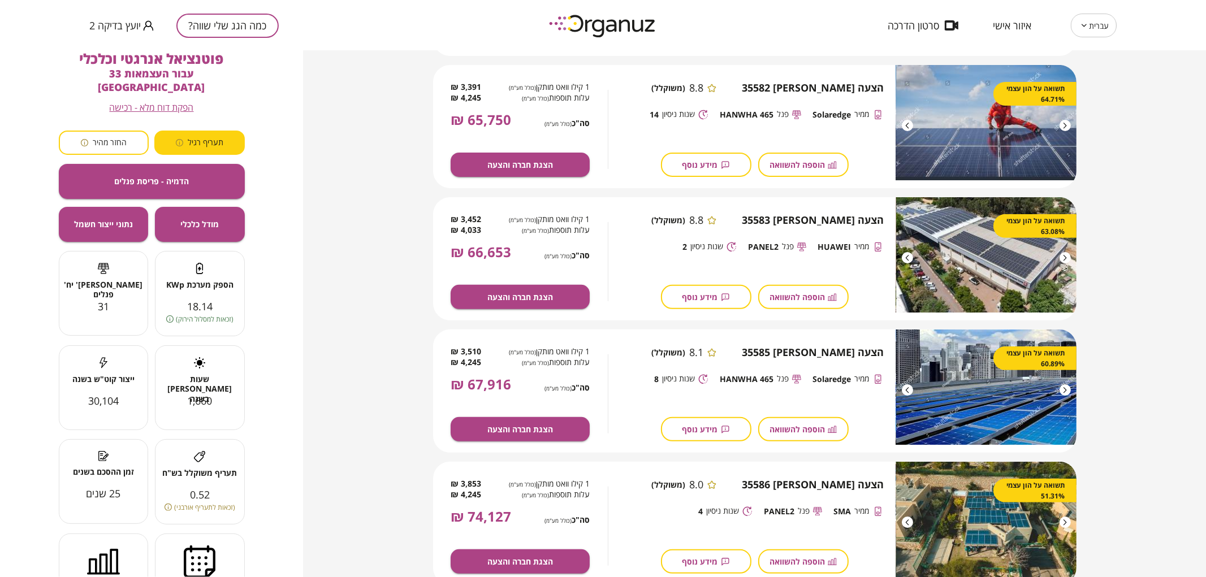
scroll to position [314, 0]
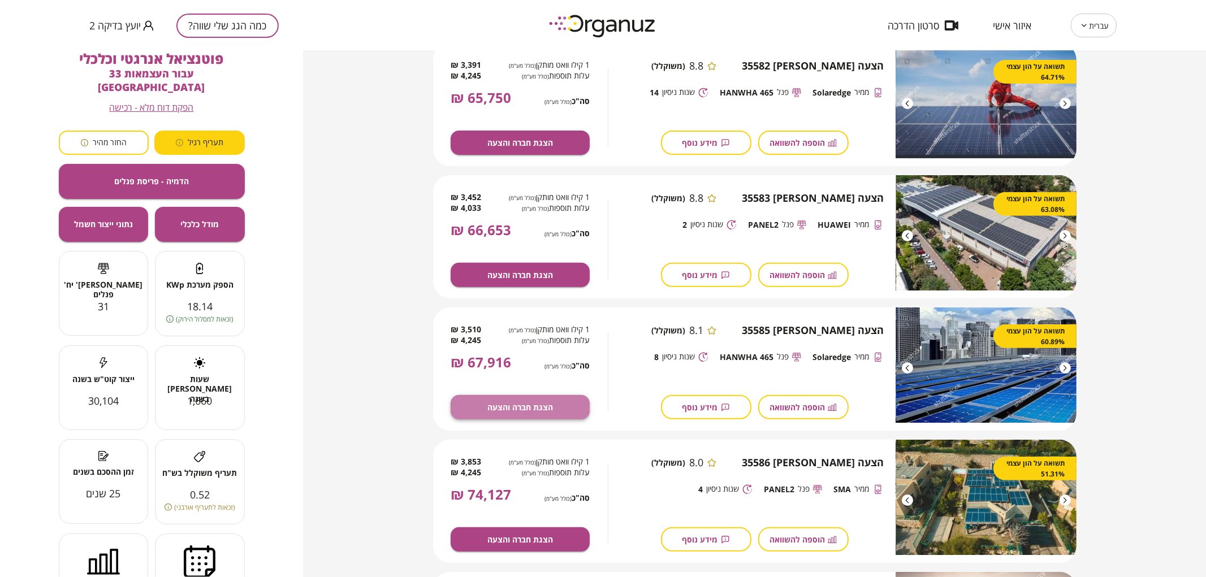
click at [482, 403] on button "הצגת חברה והצעה" at bounding box center [520, 407] width 139 height 24
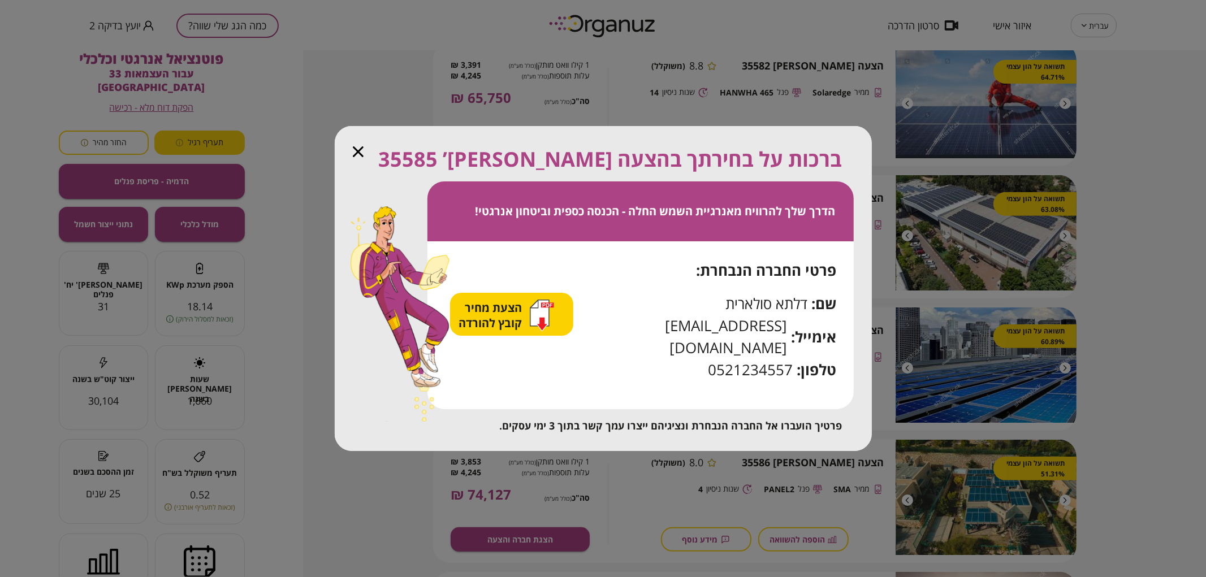
click at [360, 157] on icon "button" at bounding box center [358, 151] width 11 height 11
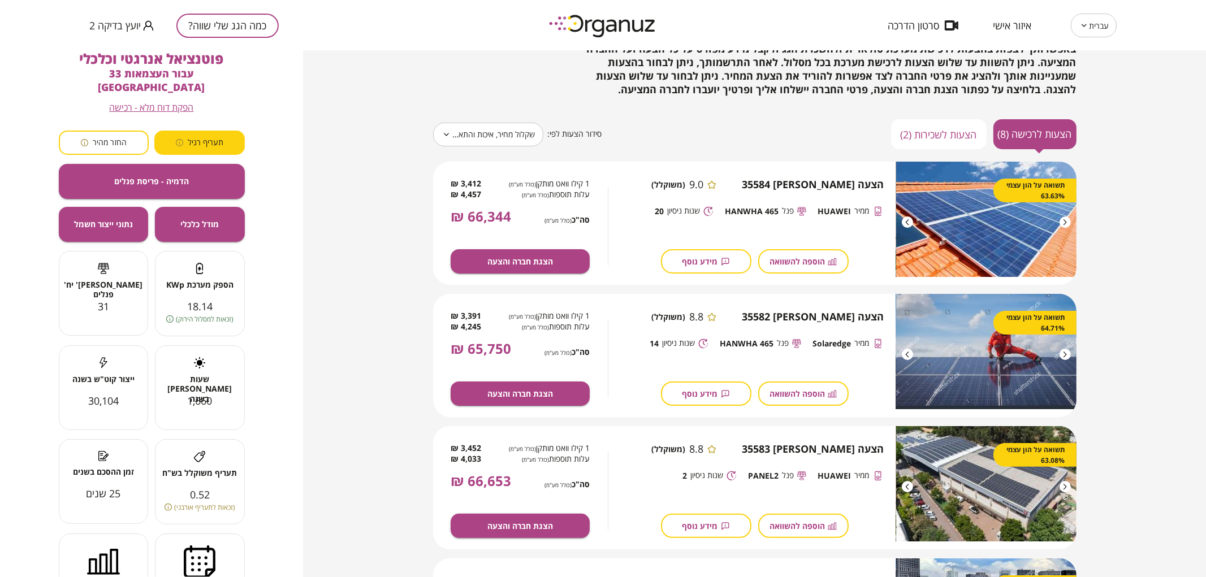
scroll to position [0, 0]
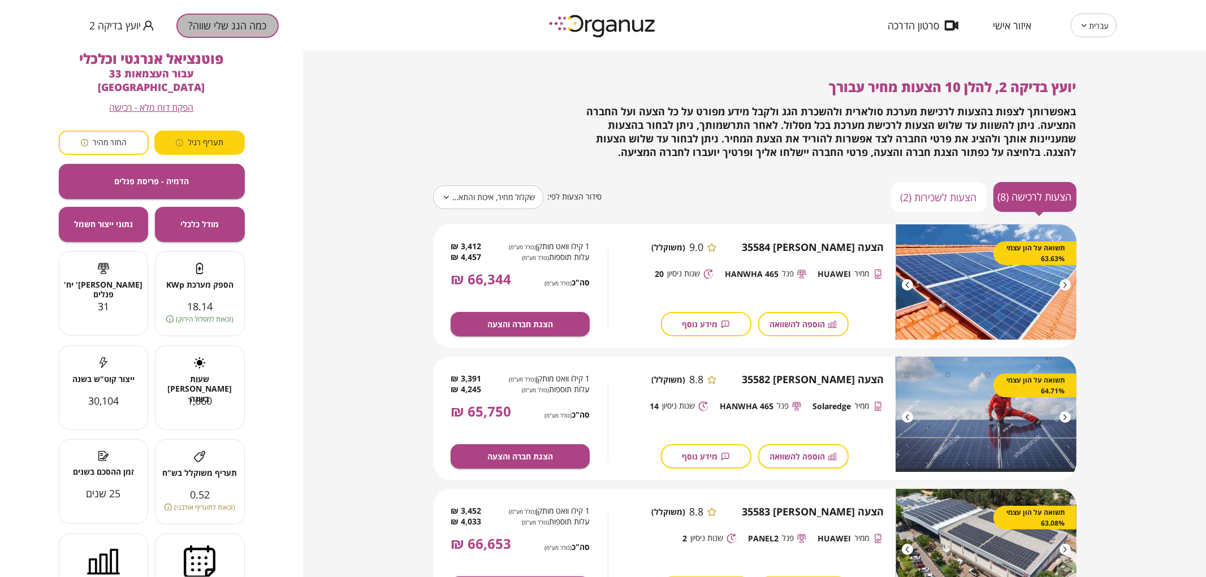
click at [236, 28] on button "כמה הגג שלי שווה?" at bounding box center [227, 26] width 102 height 24
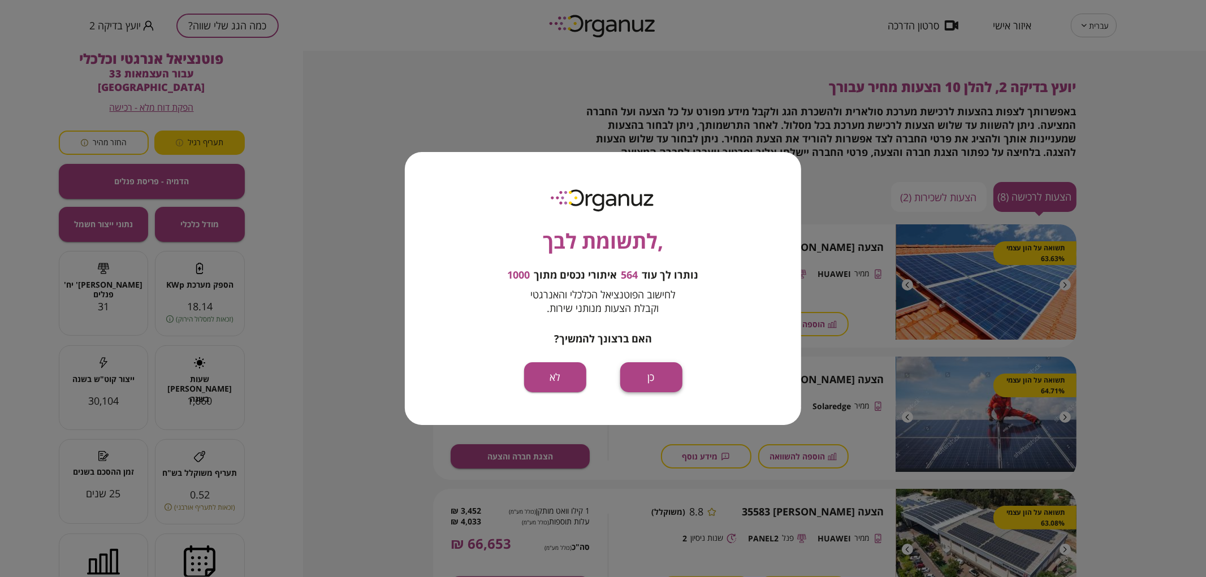
click at [652, 380] on button "כן" at bounding box center [651, 377] width 62 height 30
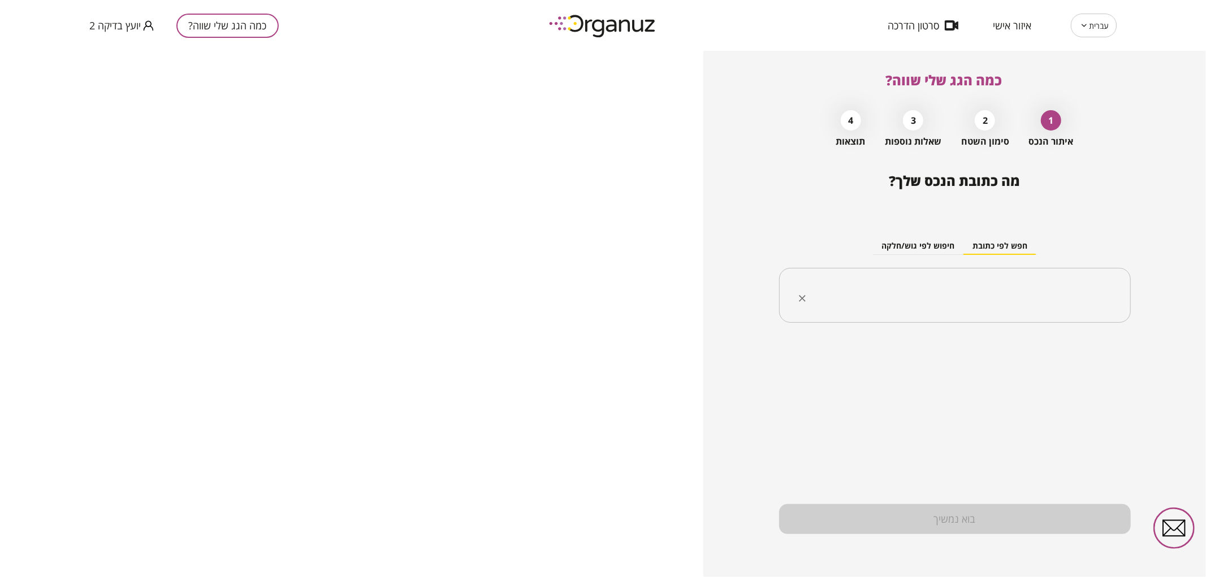
click at [884, 293] on input "text" at bounding box center [959, 296] width 316 height 28
click at [926, 296] on input "*******" at bounding box center [959, 296] width 316 height 28
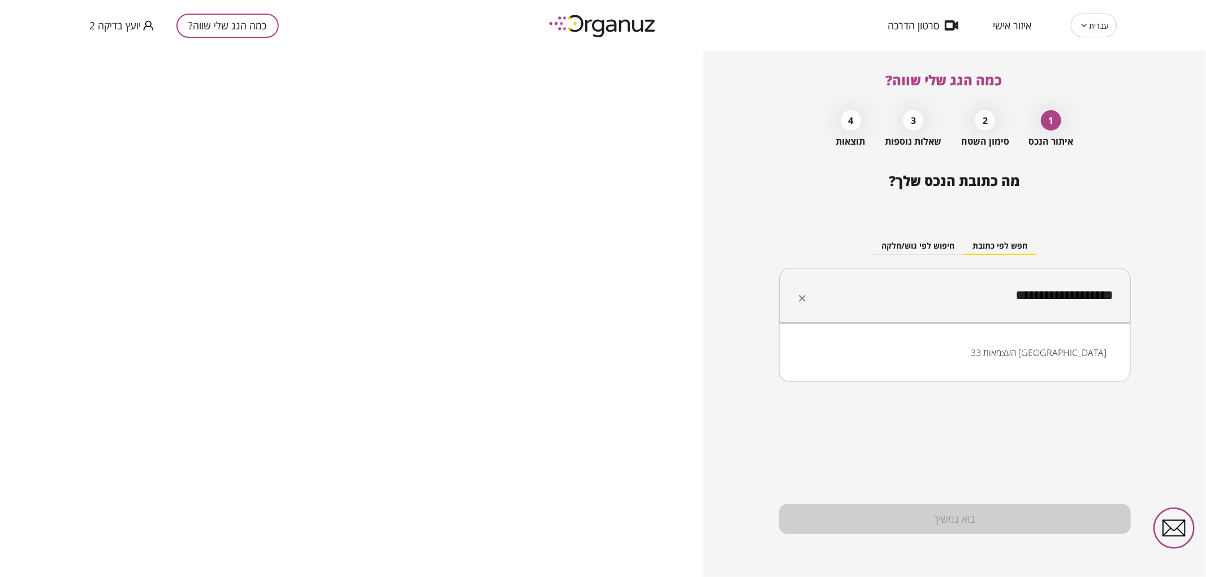
click at [1024, 360] on li "העצמאות 33 [GEOGRAPHIC_DATA]" at bounding box center [955, 353] width 322 height 20
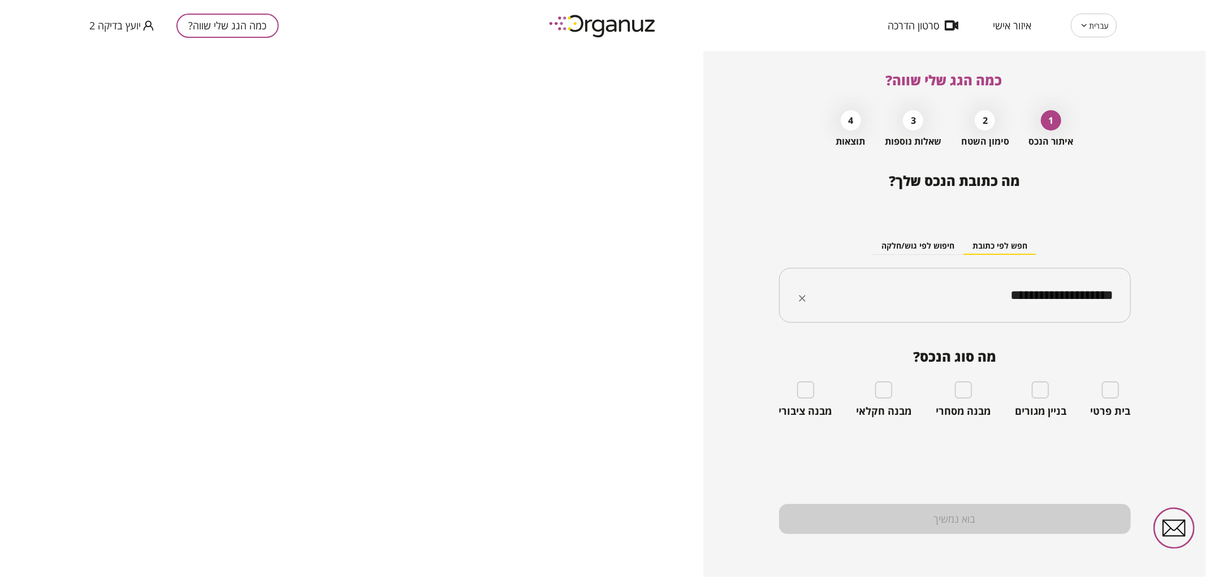
type input "**********"
click at [1049, 386] on div "בניין מגורים" at bounding box center [1040, 400] width 51 height 36
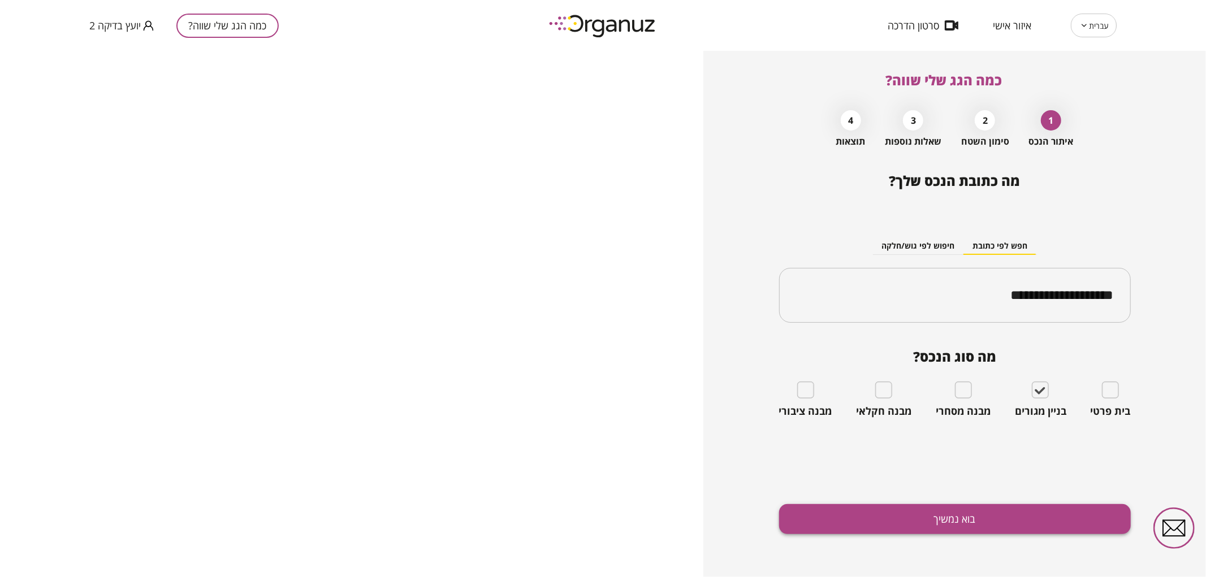
click at [1016, 526] on button "בוא נמשיך" at bounding box center [955, 519] width 352 height 30
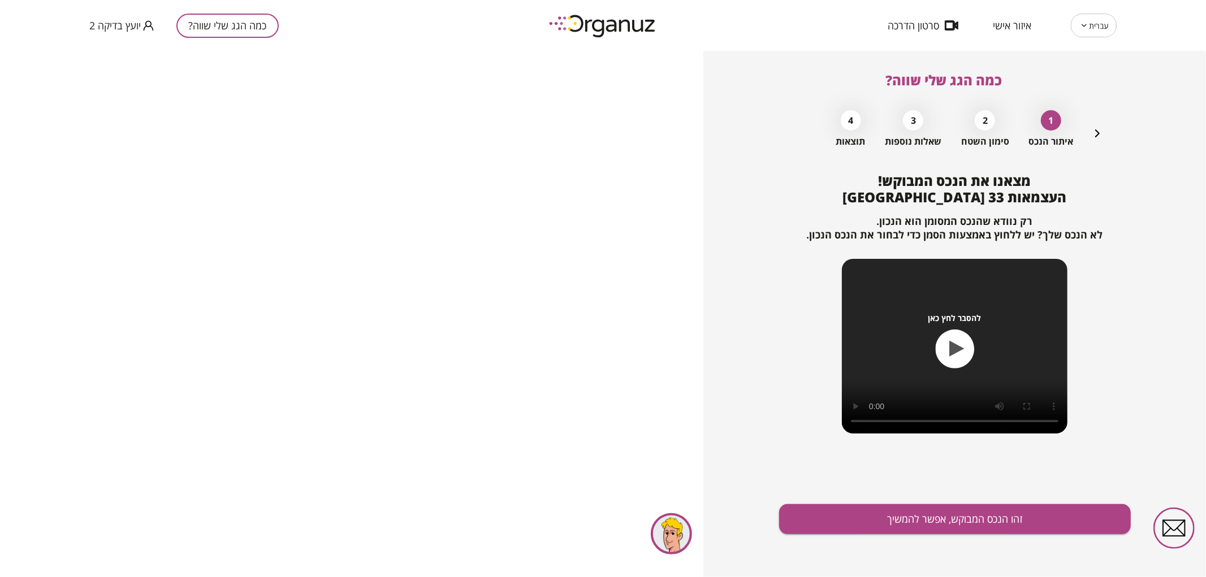
click at [1016, 526] on button "זהו הנכס המבוקש, אפשר להמשיך" at bounding box center [955, 519] width 352 height 30
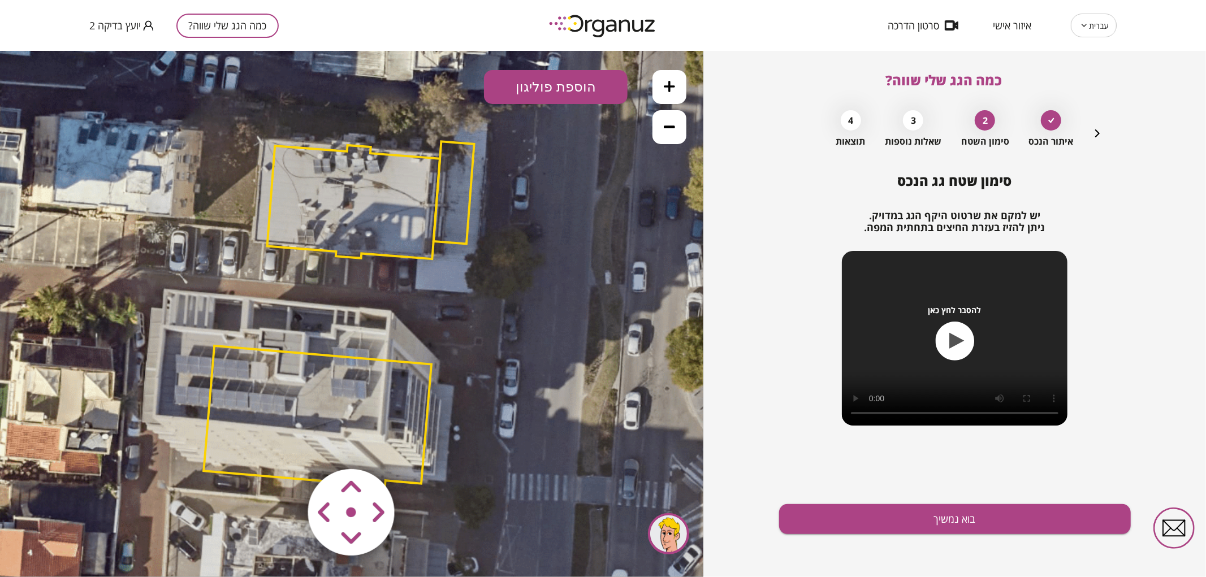
click at [284, 445] on area at bounding box center [284, 445] width 0 height 0
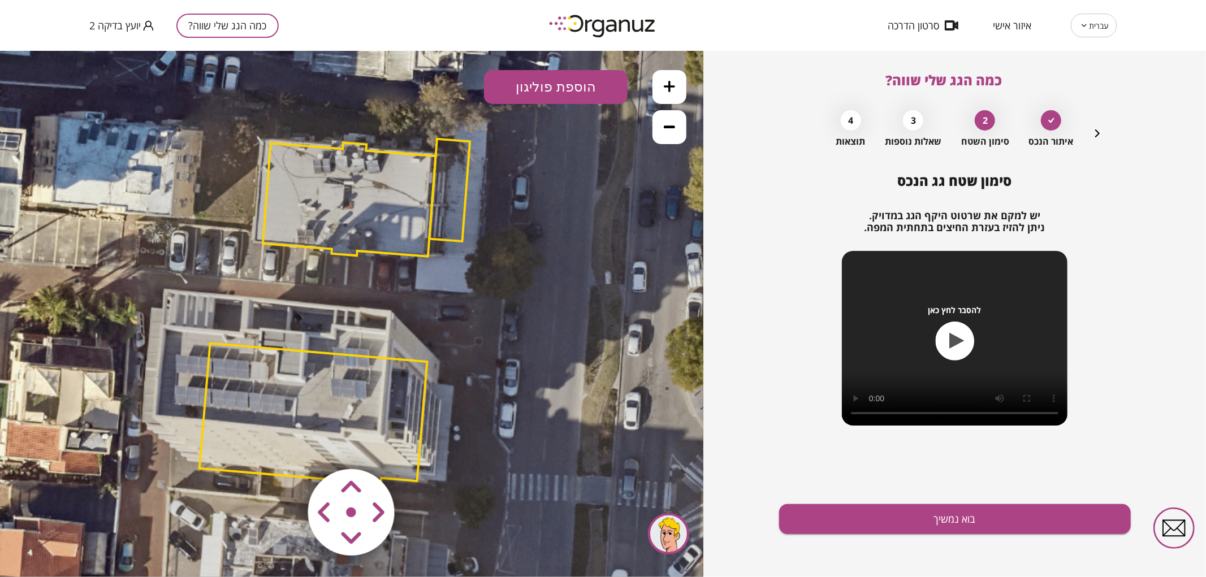
click at [284, 445] on area at bounding box center [284, 445] width 0 height 0
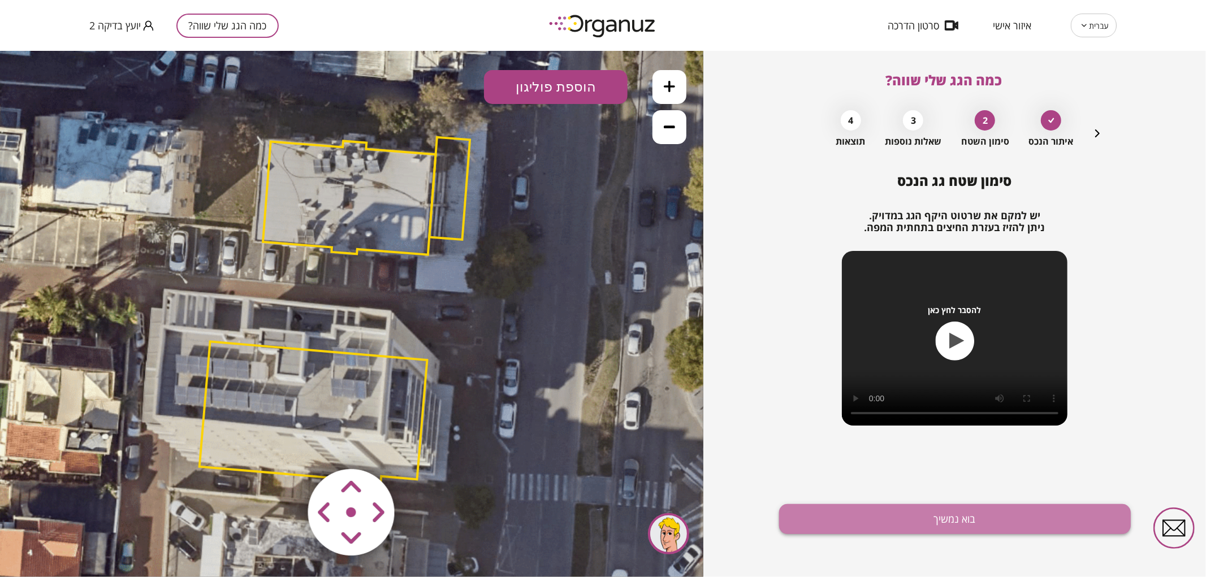
click at [838, 528] on button "בוא נמשיך" at bounding box center [955, 519] width 352 height 30
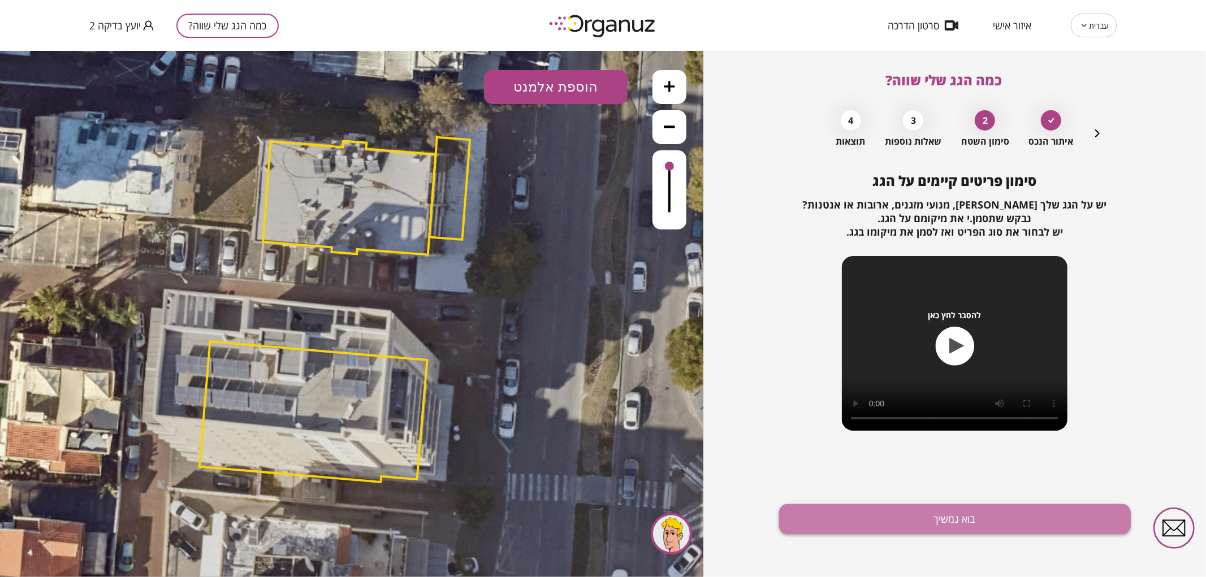
click at [845, 517] on button "בוא נמשיך" at bounding box center [955, 519] width 352 height 30
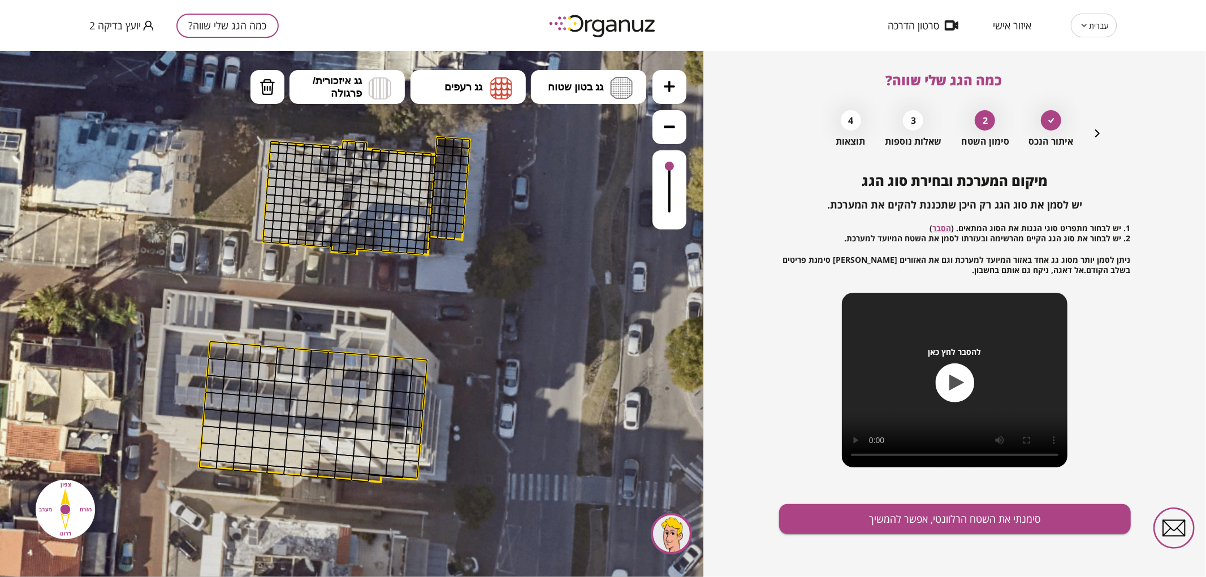
drag, startPoint x: 576, startPoint y: 87, endPoint x: 583, endPoint y: 113, distance: 27.7
click at [577, 87] on span "גג בטון שטוח" at bounding box center [575, 86] width 55 height 12
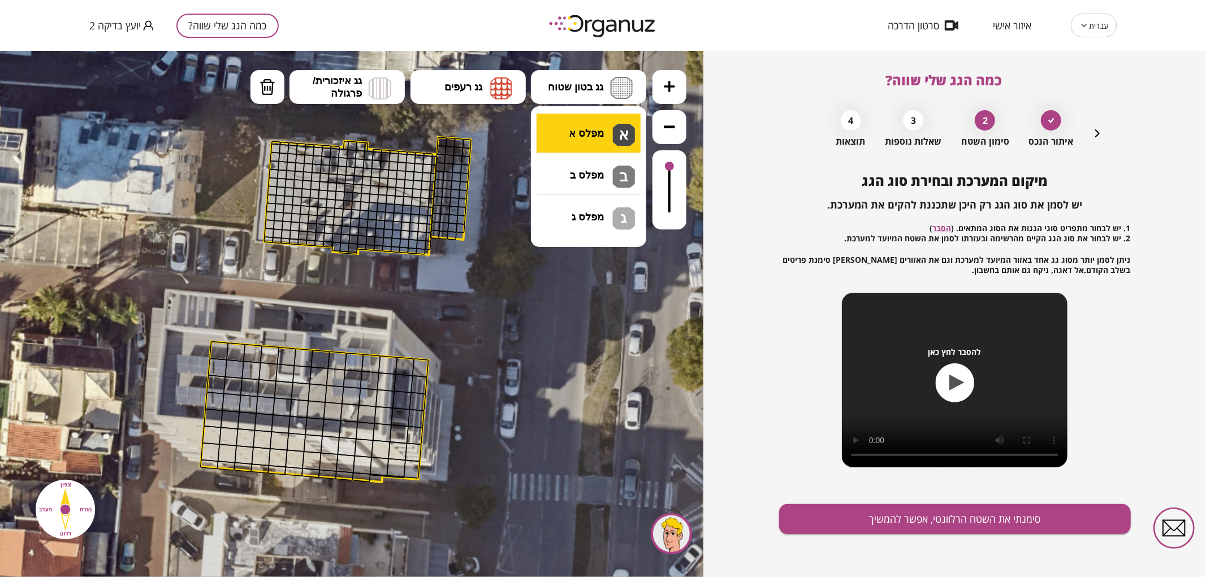
click at [580, 145] on div ".st0 { fill: #FFFFFF; } 10" at bounding box center [351, 313] width 703 height 526
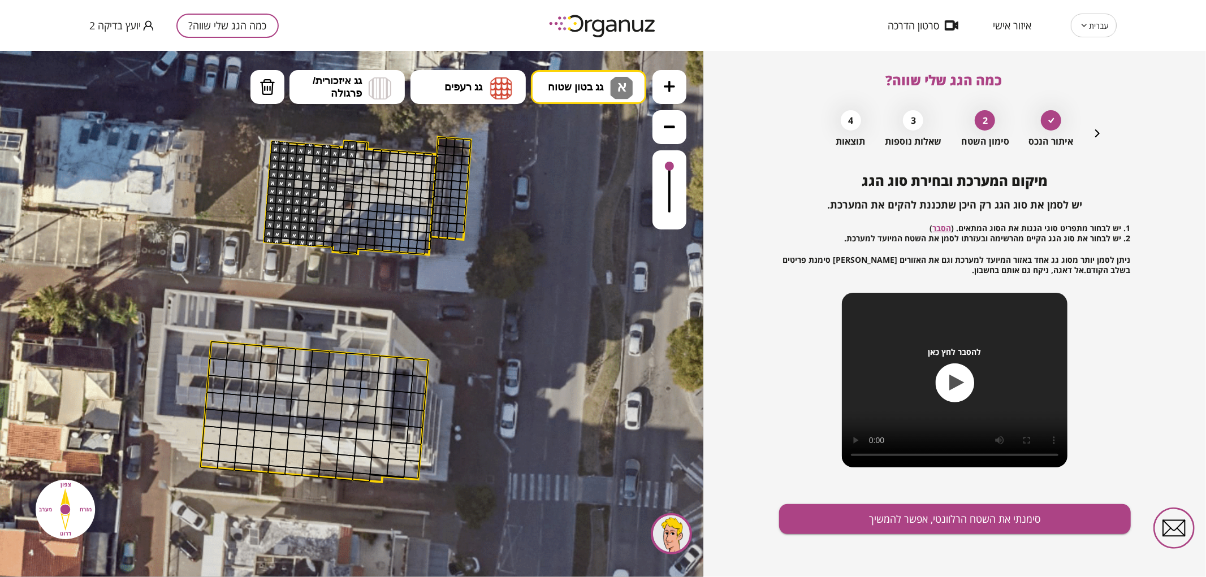
drag, startPoint x: 283, startPoint y: 142, endPoint x: 312, endPoint y: 217, distance: 80.0
drag, startPoint x: 304, startPoint y: 159, endPoint x: 335, endPoint y: 181, distance: 38.1
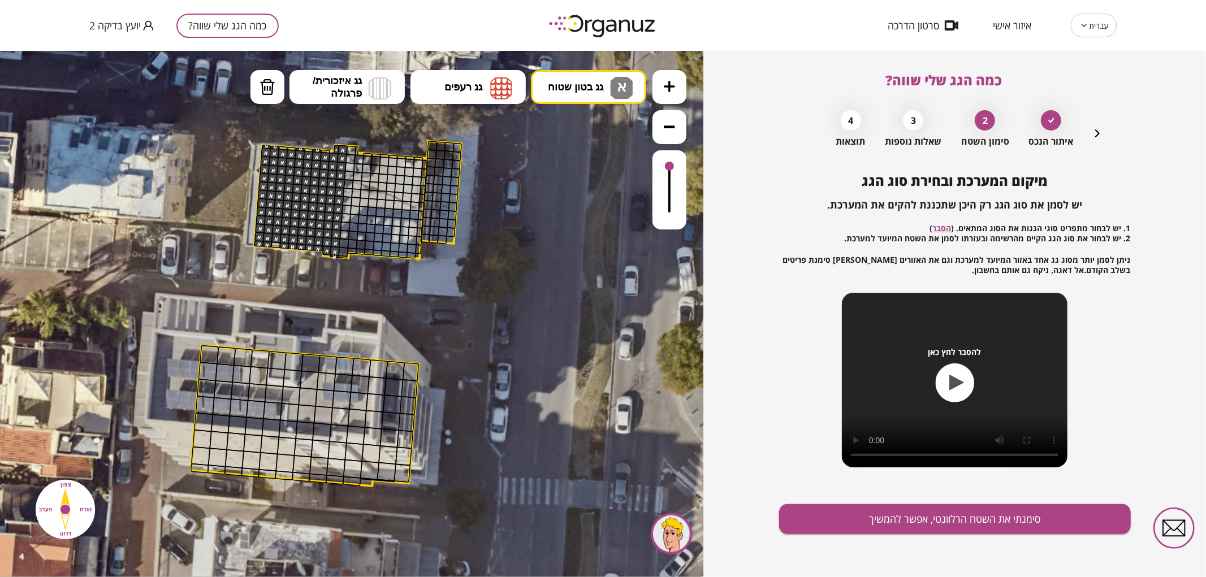
drag, startPoint x: 335, startPoint y: 144, endPoint x: 312, endPoint y: 154, distance: 24.8
click at [312, 154] on icon at bounding box center [343, 319] width 1069 height 1069
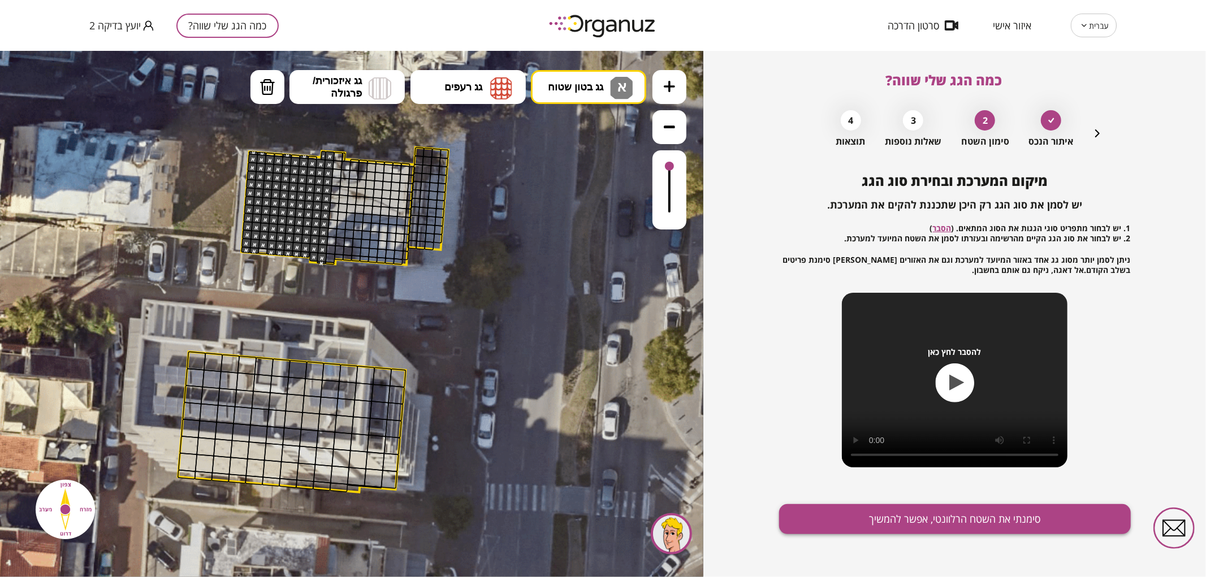
click at [1005, 517] on button "סימנתי את השטח הרלוונטי, אפשר להמשיך" at bounding box center [955, 519] width 352 height 30
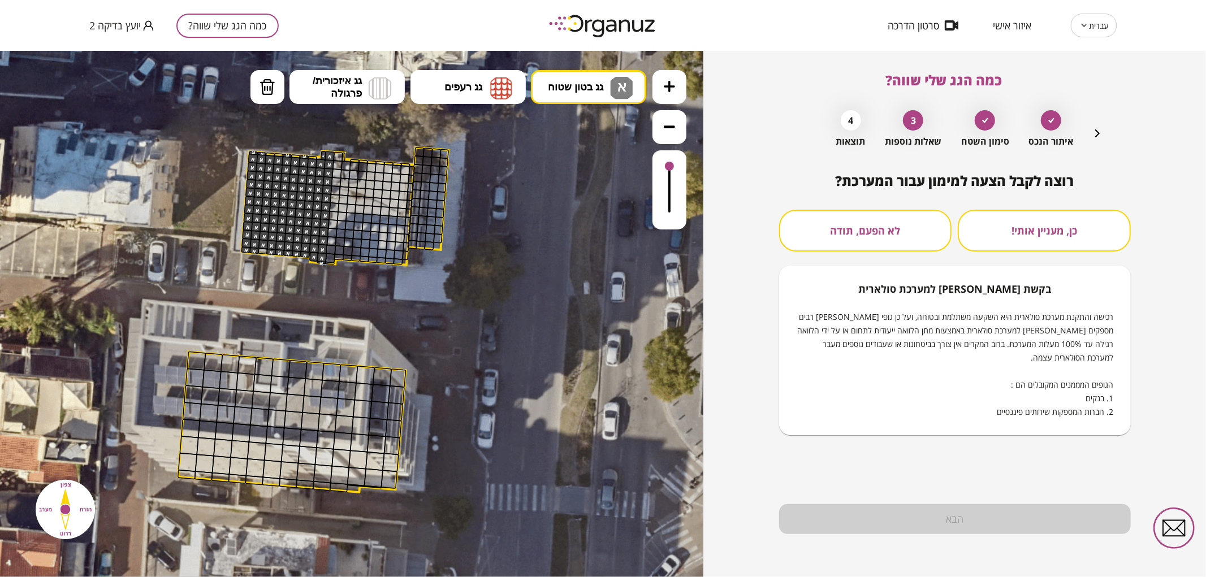
click at [841, 250] on button "לא הפעם, תודה" at bounding box center [865, 231] width 173 height 42
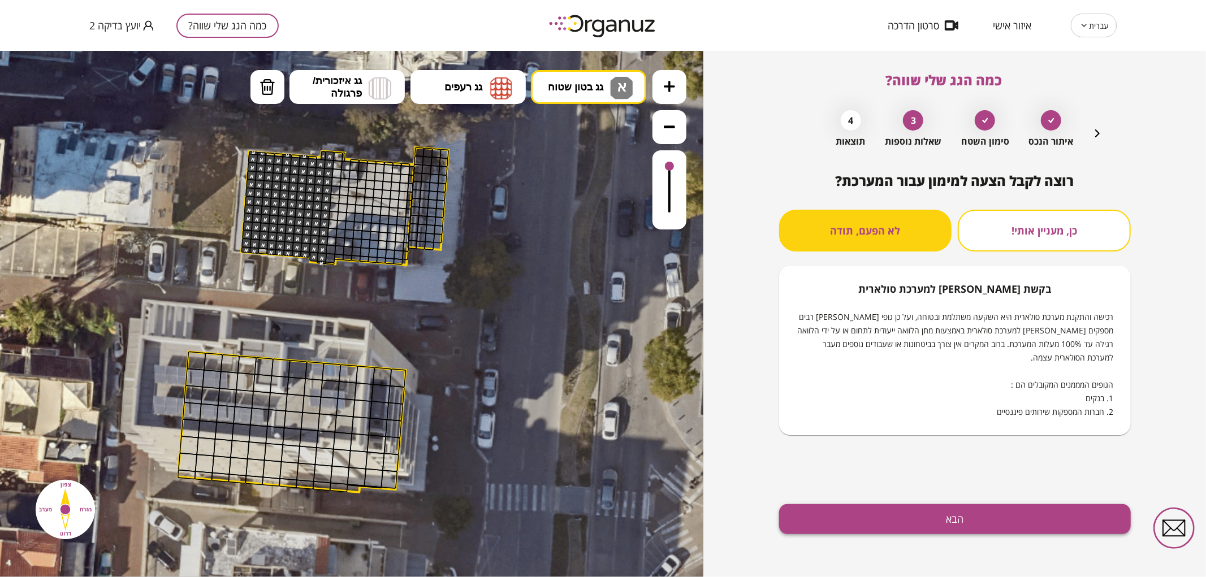
click at [903, 521] on button "הבא" at bounding box center [955, 519] width 352 height 30
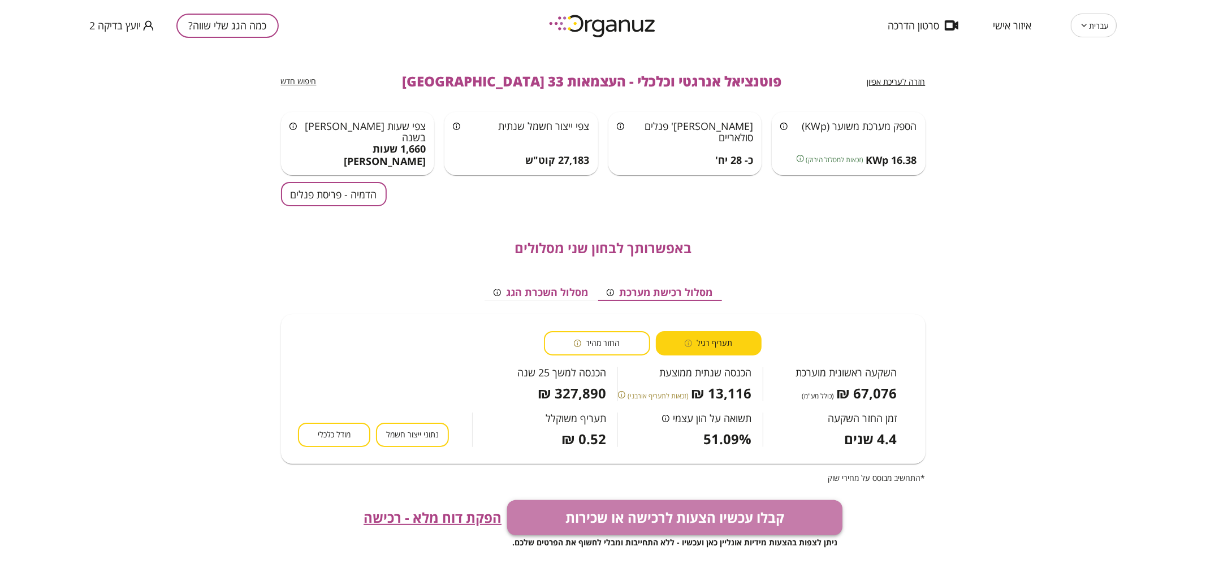
click at [596, 526] on button "קבלו עכשיו הצעות לרכישה או שכירות" at bounding box center [674, 517] width 335 height 35
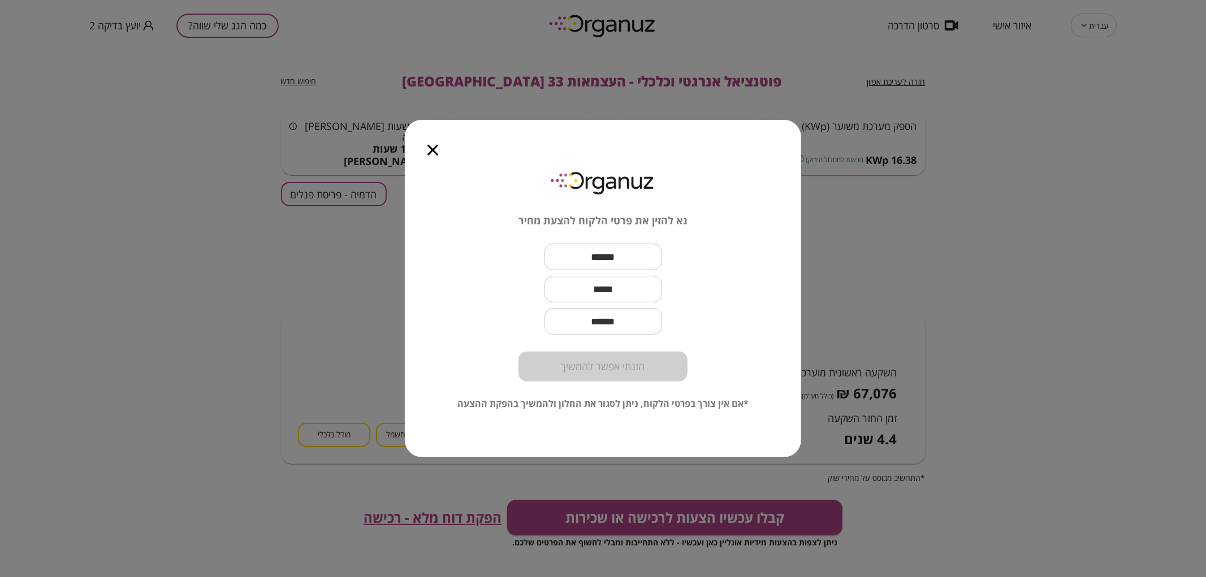
click at [431, 150] on icon "button" at bounding box center [432, 150] width 11 height 11
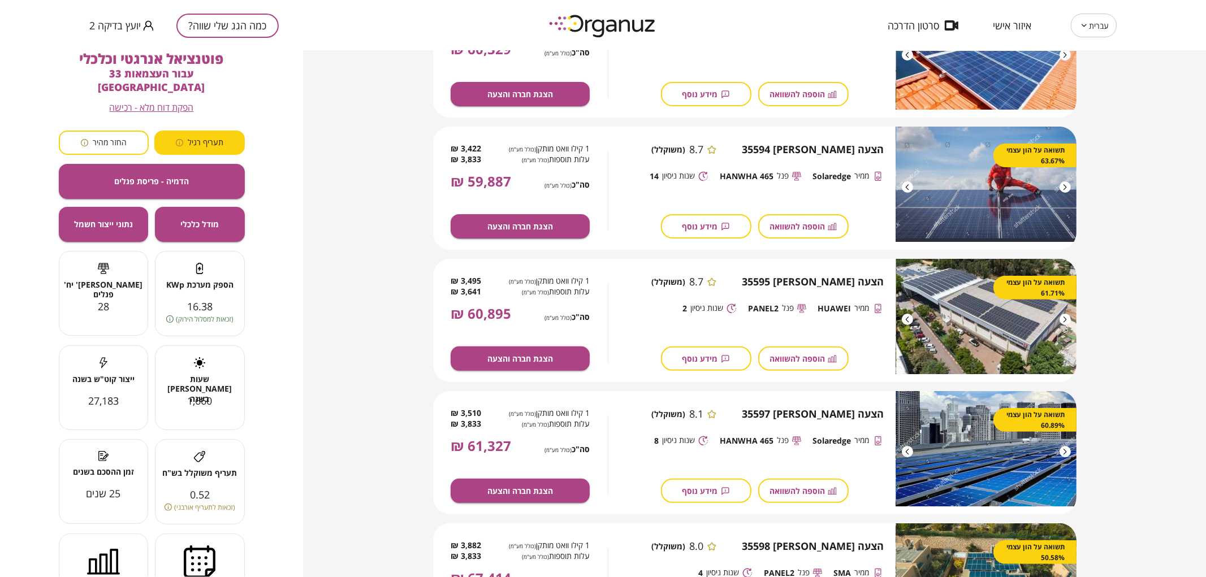
scroll to position [251, 0]
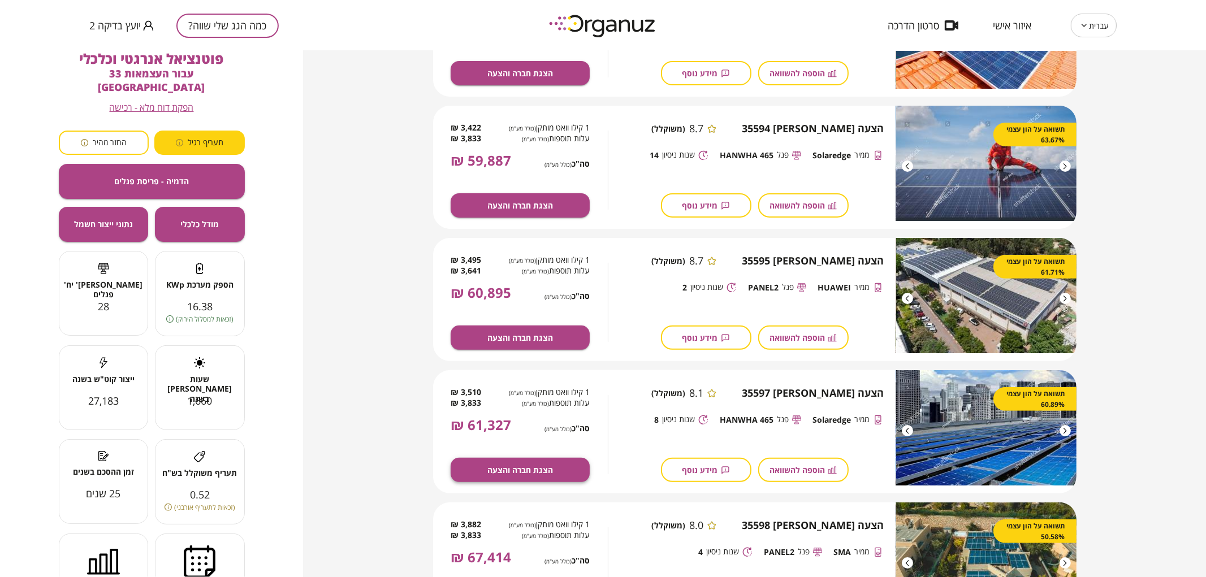
click at [565, 464] on button "הצגת חברה והצעה" at bounding box center [520, 470] width 139 height 24
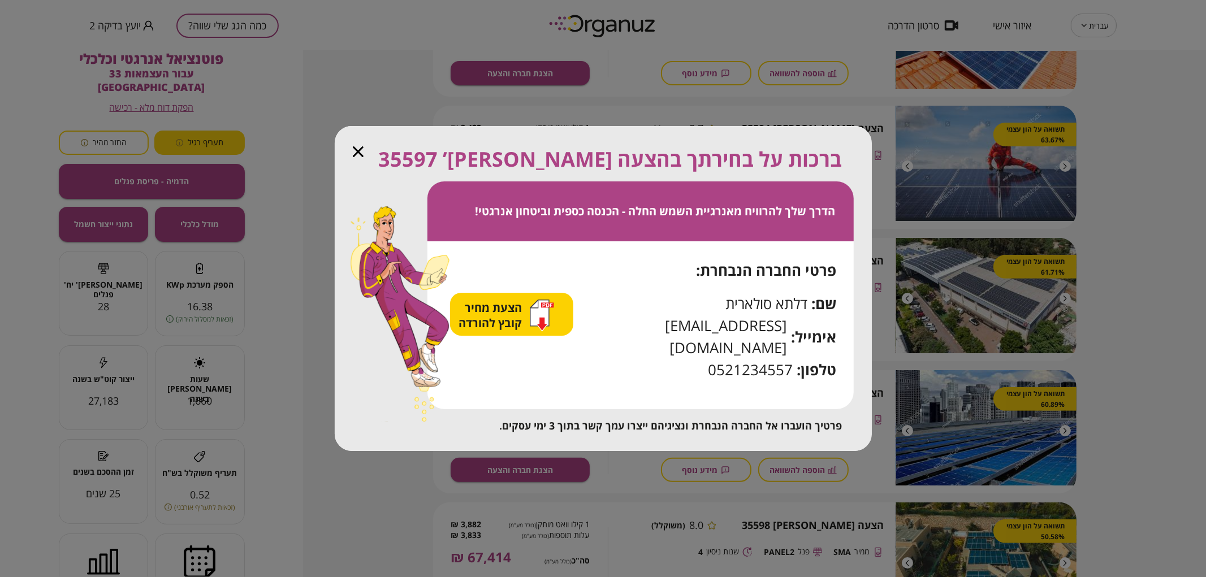
click at [354, 157] on icon "button" at bounding box center [358, 151] width 11 height 11
